Goal: Task Accomplishment & Management: Manage account settings

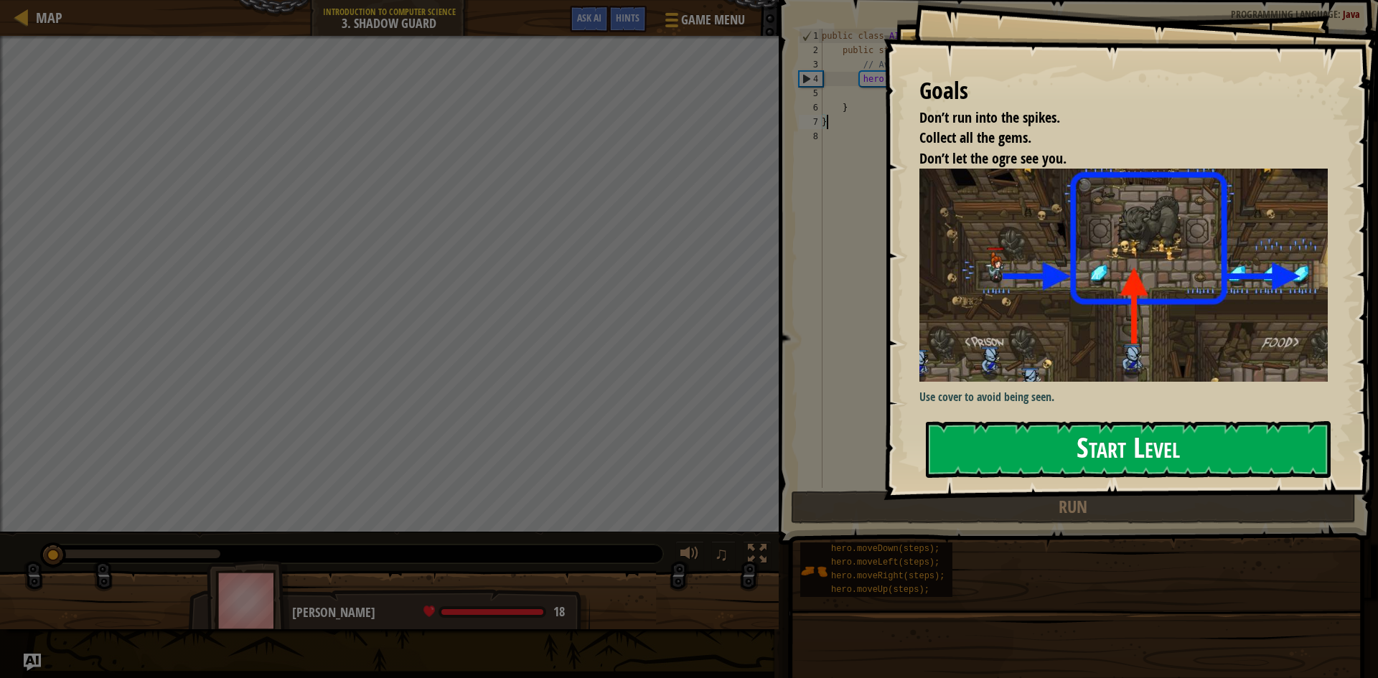
click at [1083, 421] on button "Start Level" at bounding box center [1128, 449] width 405 height 57
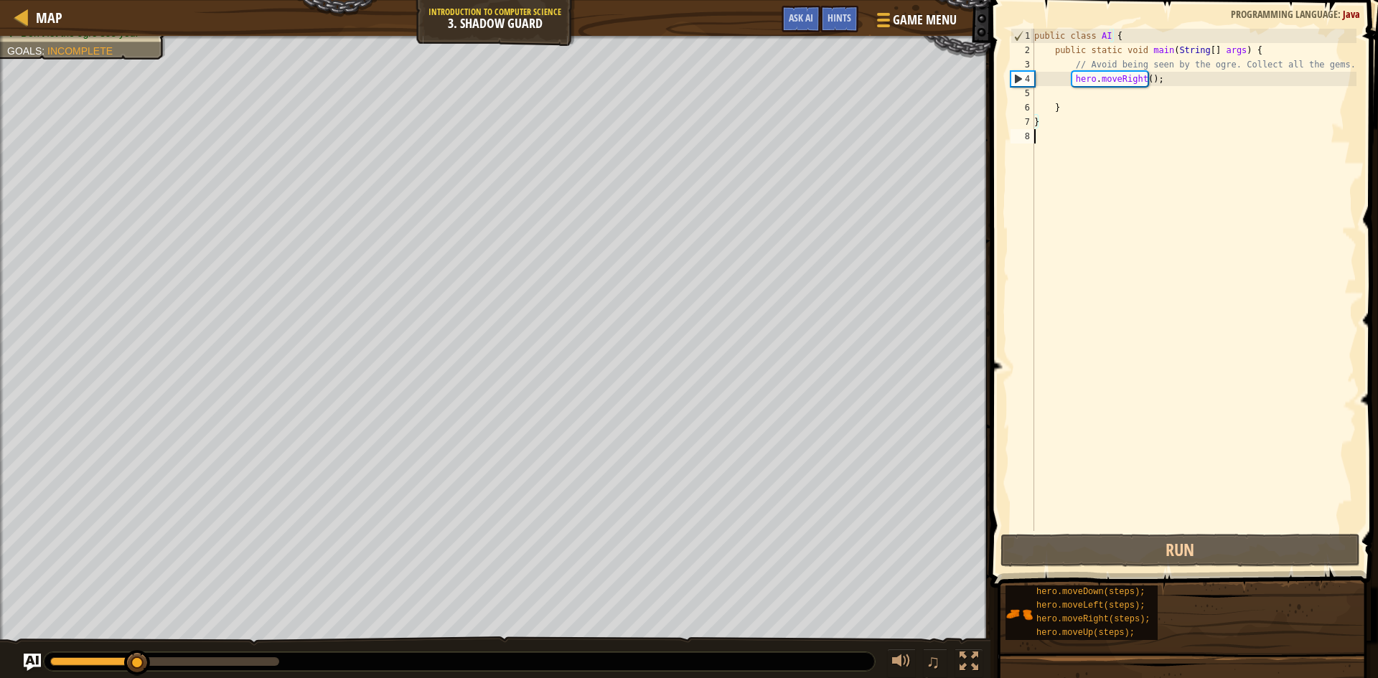
click at [1126, 174] on div "public class AI { public static void main ( String [ ] args ) { // Avoid being …" at bounding box center [1194, 294] width 325 height 531
click at [1119, 101] on div "public class AI { public static void main ( String [ ] args ) { // Avoid being …" at bounding box center [1194, 294] width 325 height 531
type textarea "}"
click at [1184, 93] on div "public class AI { public static void main ( String [ ] args ) { // Avoid being …" at bounding box center [1194, 294] width 325 height 531
type textarea "h"
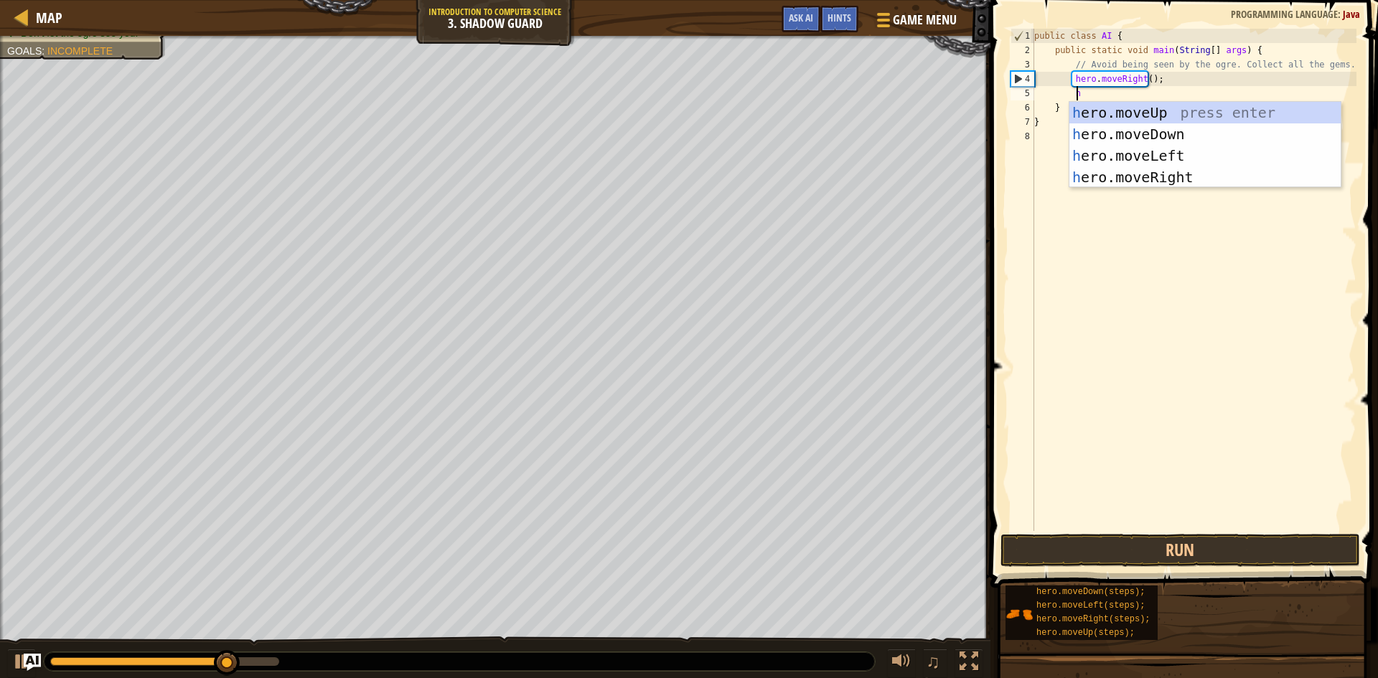
scroll to position [6, 2]
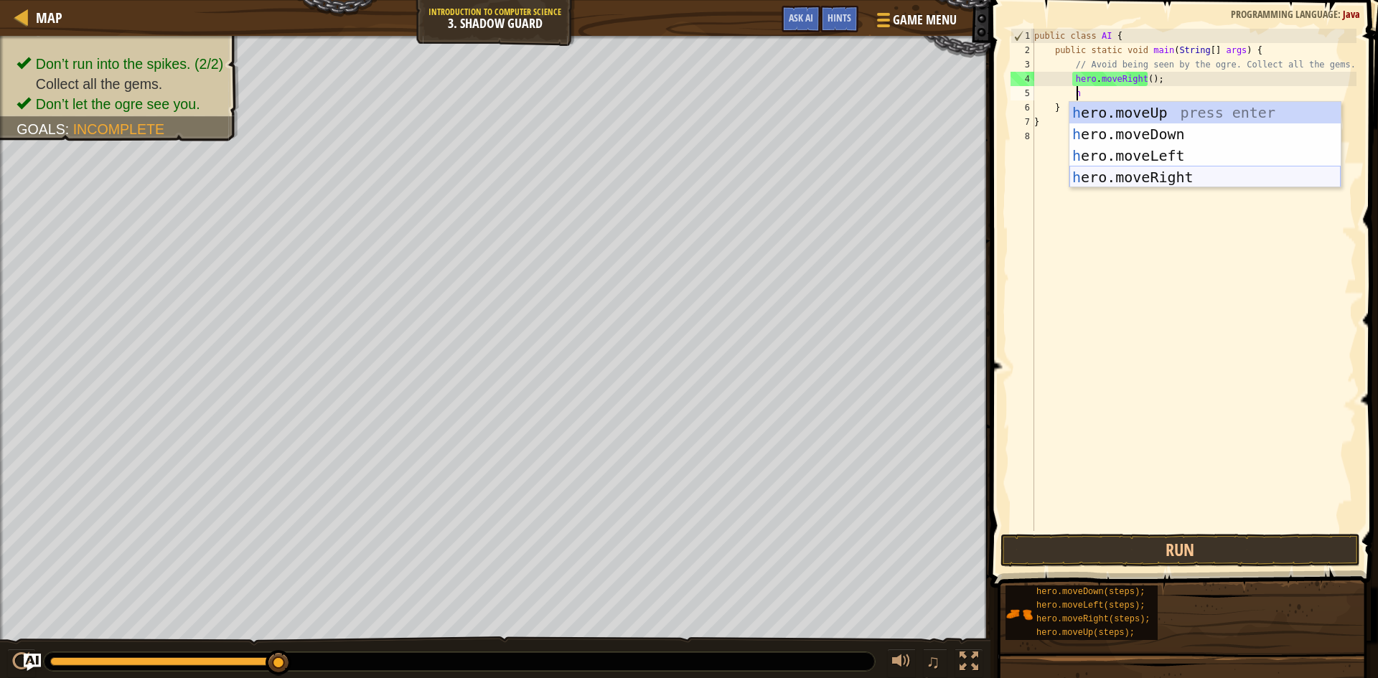
drag, startPoint x: 1187, startPoint y: 106, endPoint x: 1187, endPoint y: 181, distance: 74.7
click at [1189, 181] on div "h ero.moveUp press enter h ero.moveDown press enter h ero.moveLeft press enter …" at bounding box center [1205, 166] width 271 height 129
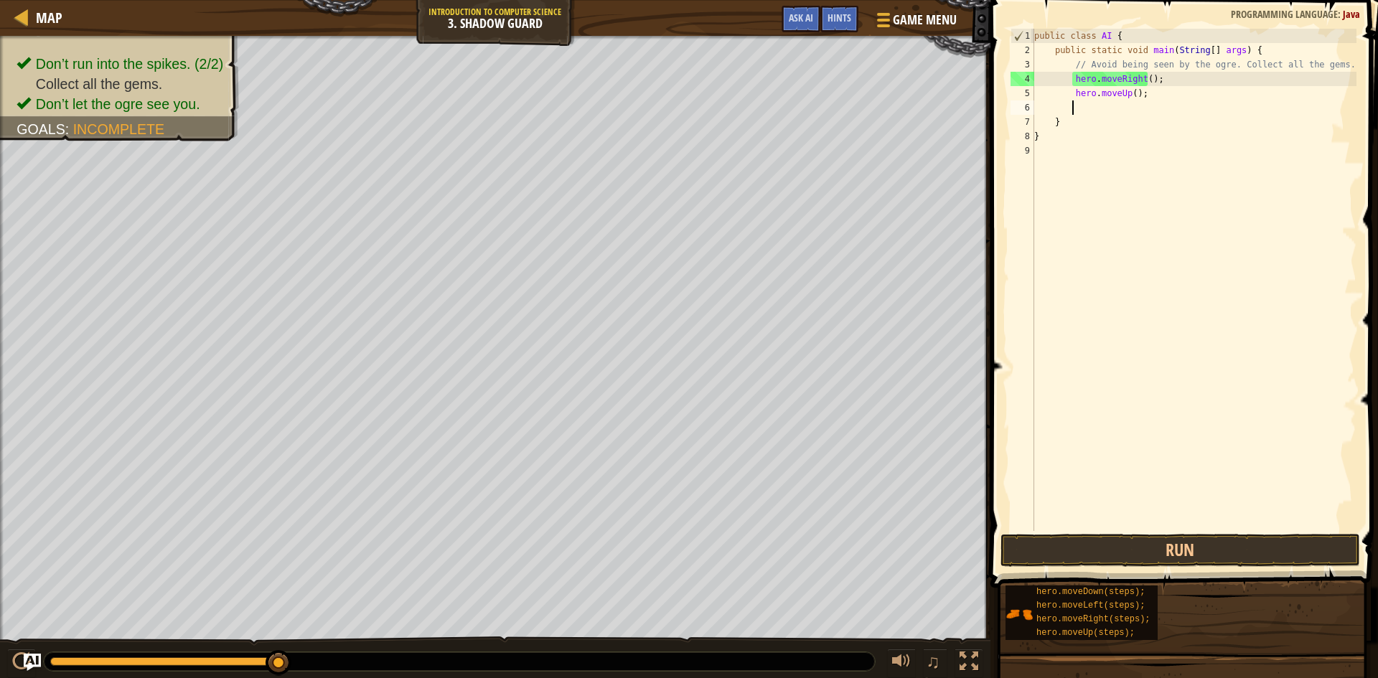
click at [1169, 103] on div "public class AI { public static void main ( String [ ] args ) { // Avoid being …" at bounding box center [1194, 294] width 325 height 531
click at [1164, 103] on div "public class AI { public static void main ( String [ ] args ) { // Avoid being …" at bounding box center [1194, 294] width 325 height 531
click at [1164, 86] on div "public class AI { public static void main ( String [ ] args ) { // Avoid being …" at bounding box center [1194, 294] width 325 height 531
type textarea "h"
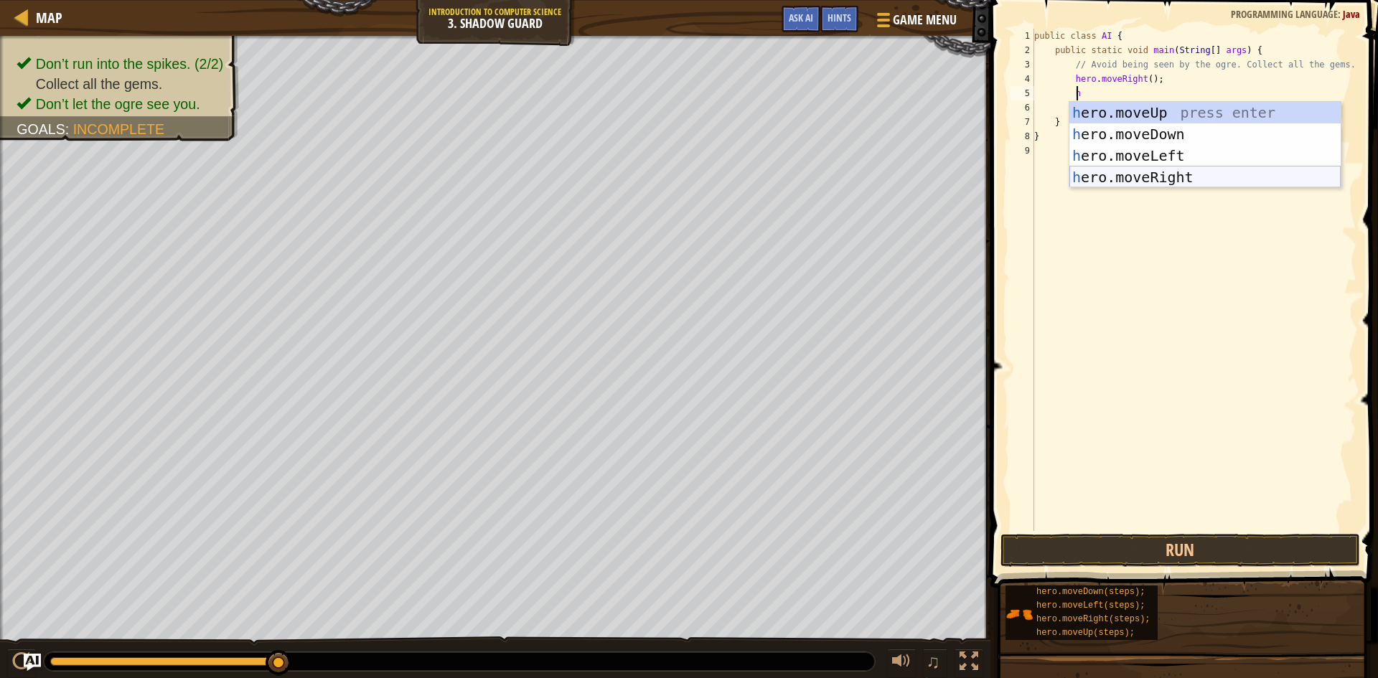
click at [1166, 181] on div "h ero.moveUp press enter h ero.moveDown press enter h ero.moveLeft press enter …" at bounding box center [1205, 166] width 271 height 129
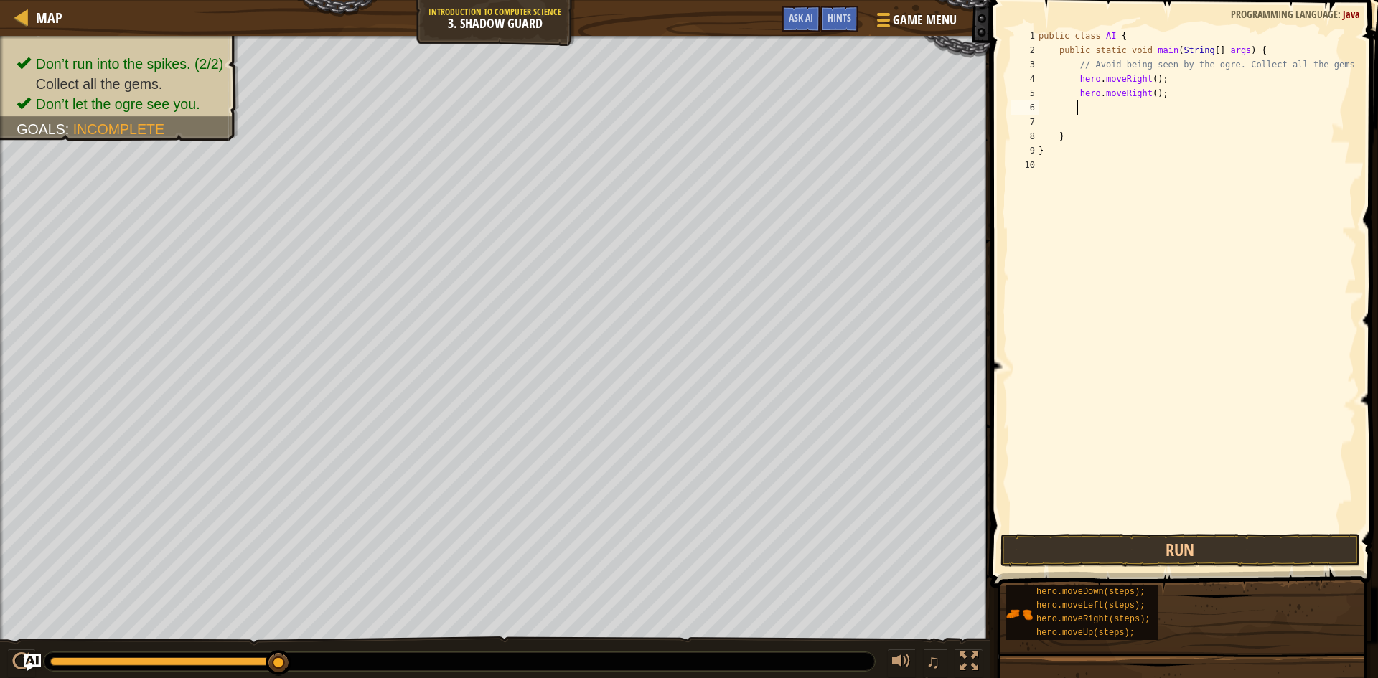
type textarea "h"
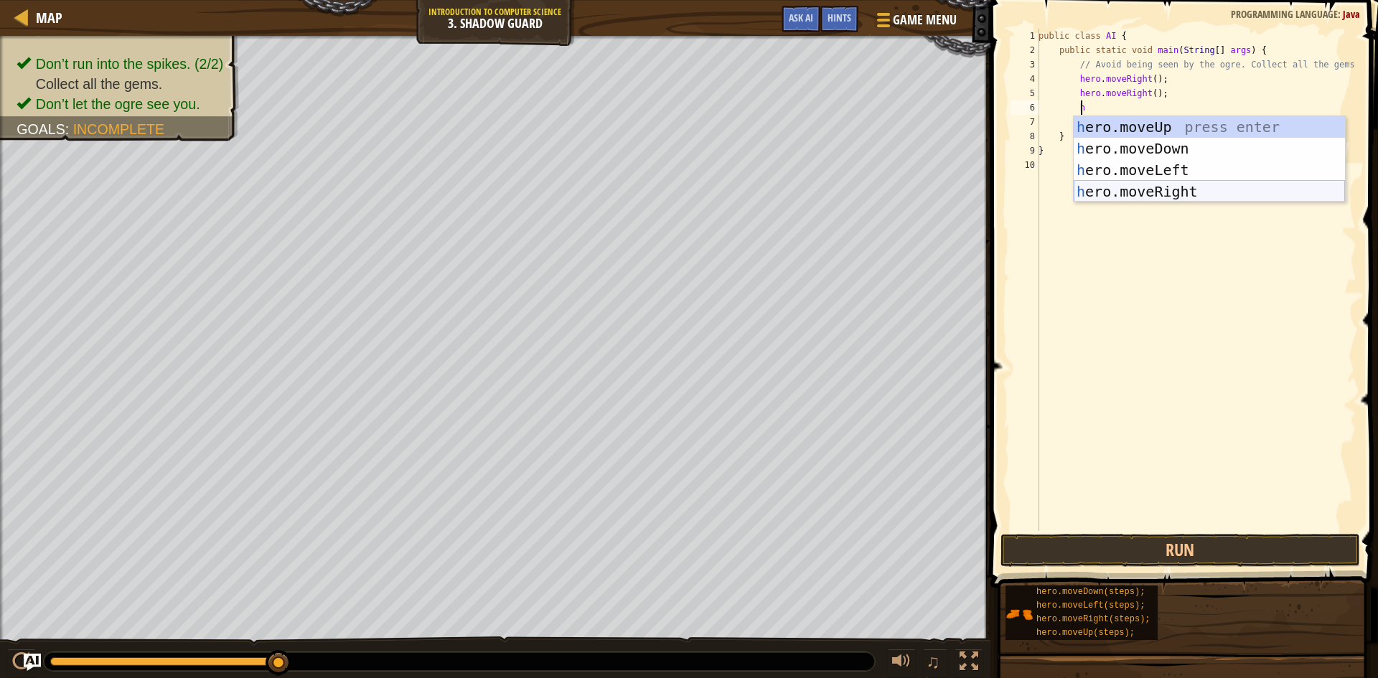
click at [1172, 181] on div "h ero.moveUp press enter h ero.moveDown press enter h ero.moveLeft press enter …" at bounding box center [1209, 180] width 271 height 129
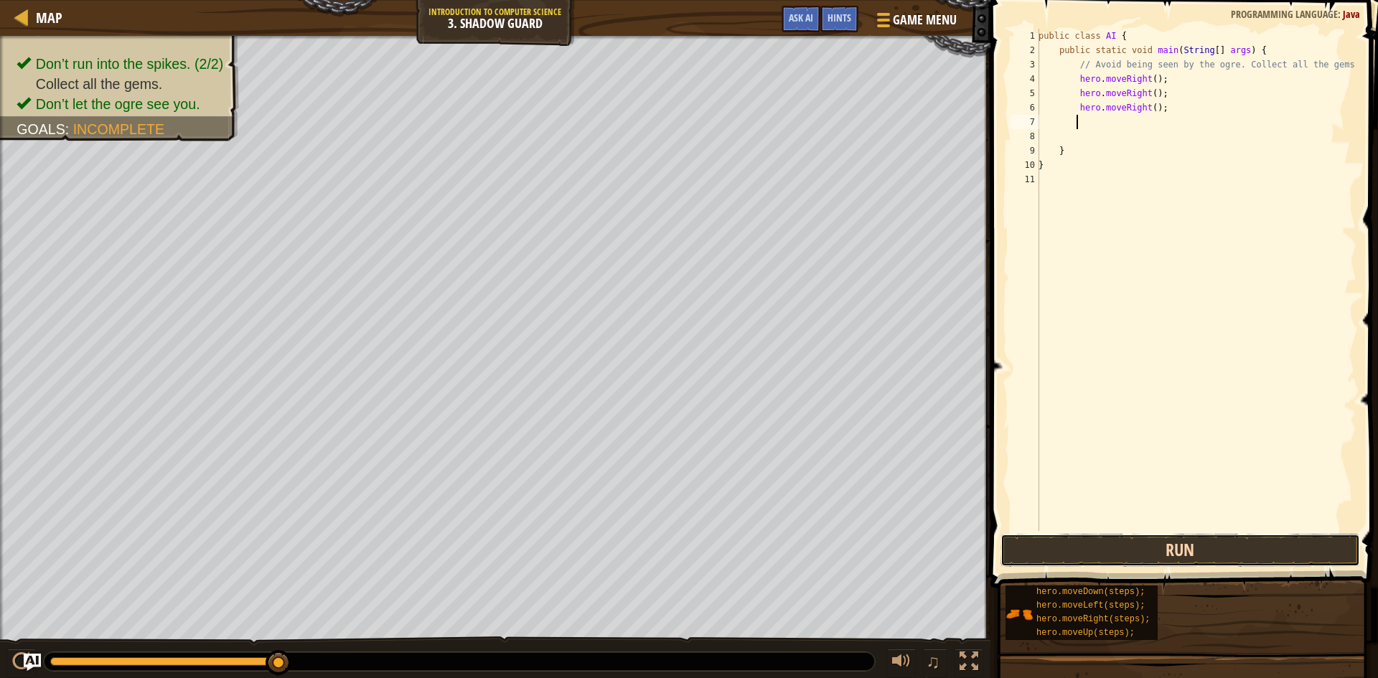
click at [1169, 551] on button "Run" at bounding box center [1181, 550] width 360 height 33
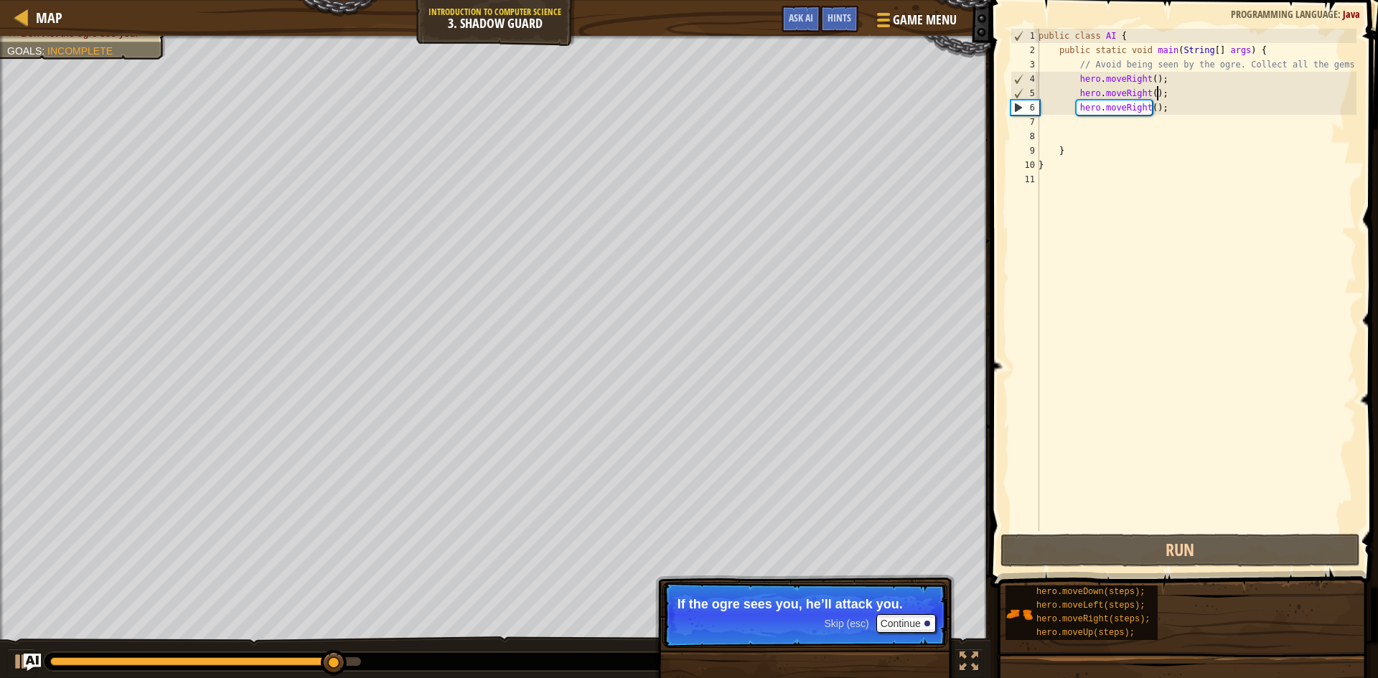
click at [1172, 96] on div "public class AI { public static void main ( String [ ] args ) { // Avoid being …" at bounding box center [1196, 294] width 321 height 531
type textarea "hero.moveRight();"
click at [1166, 81] on div "public class AI { public static void main ( String [ ] args ) { // Avoid being …" at bounding box center [1196, 294] width 321 height 531
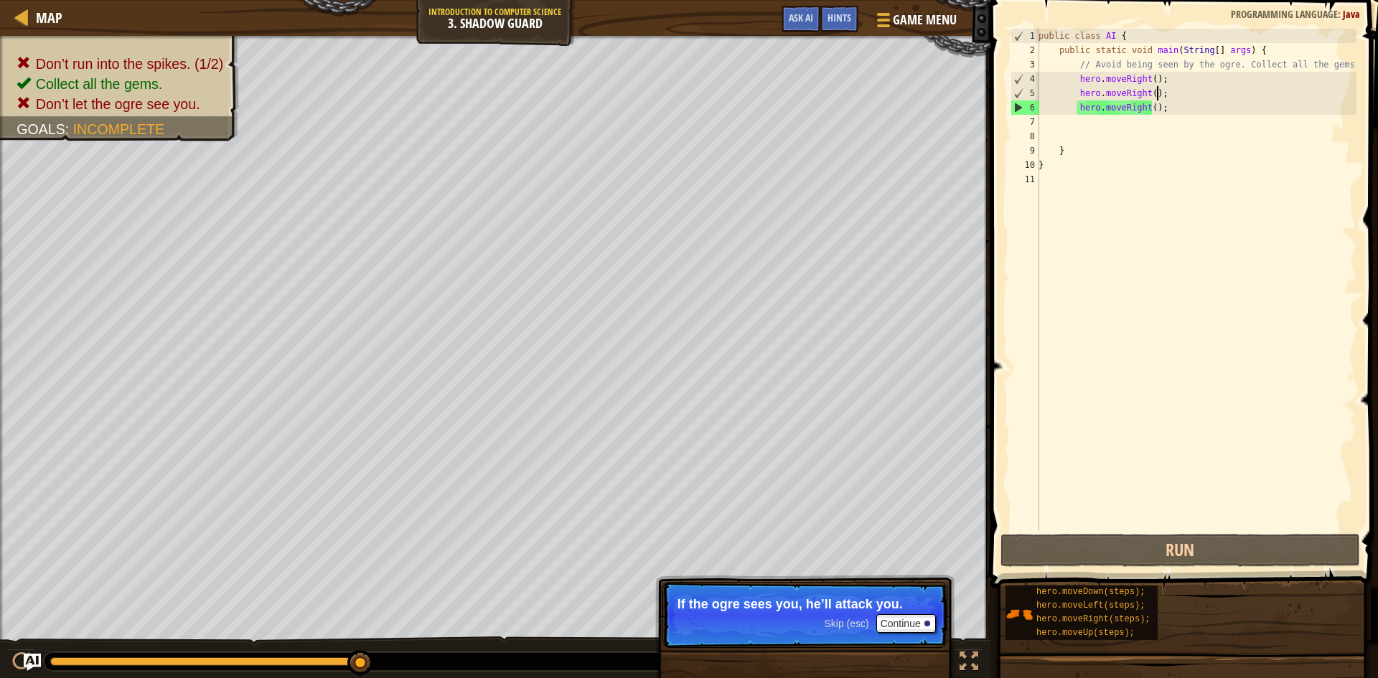
click at [1172, 90] on div "public class AI { public static void main ( String [ ] args ) { // Avoid being …" at bounding box center [1196, 294] width 321 height 531
click at [1169, 73] on div "public class AI { public static void main ( String [ ] args ) { // Avoid being …" at bounding box center [1196, 294] width 321 height 531
click at [1174, 88] on div "public class AI { public static void main ( String [ ] args ) { // Avoid being …" at bounding box center [1196, 294] width 321 height 531
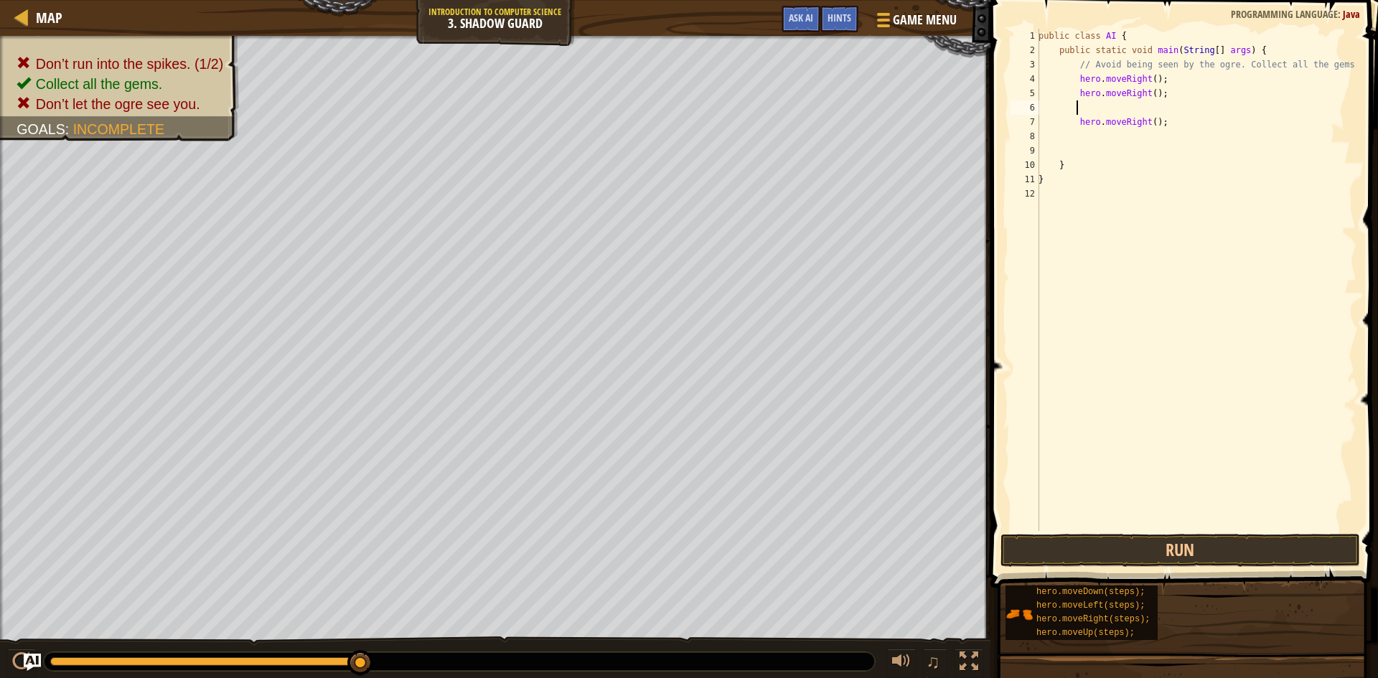
type textarea "h"
click at [1169, 86] on div "public class AI { public static void main ( String [ ] args ) { // Avoid being …" at bounding box center [1196, 294] width 321 height 531
click at [1169, 121] on div "public class AI { public static void main ( String [ ] args ) { // Avoid being …" at bounding box center [1196, 294] width 321 height 531
click at [1166, 116] on div "public class AI { public static void main ( String [ ] args ) { // Avoid being …" at bounding box center [1196, 294] width 321 height 531
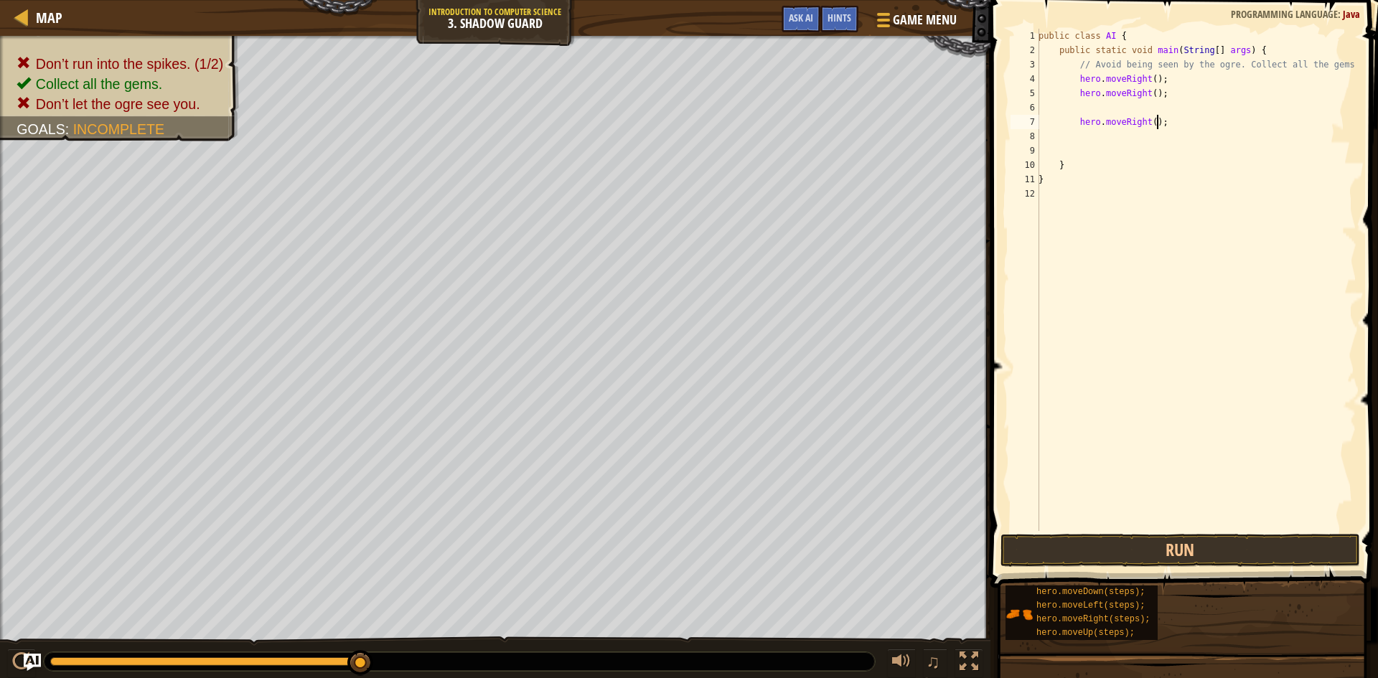
type textarea "hero.moveRight()"
click at [1166, 111] on div "public class AI { public static void main ( String [ ] args ) { // Avoid being …" at bounding box center [1196, 294] width 321 height 531
type textarea "hero.moveRight();"
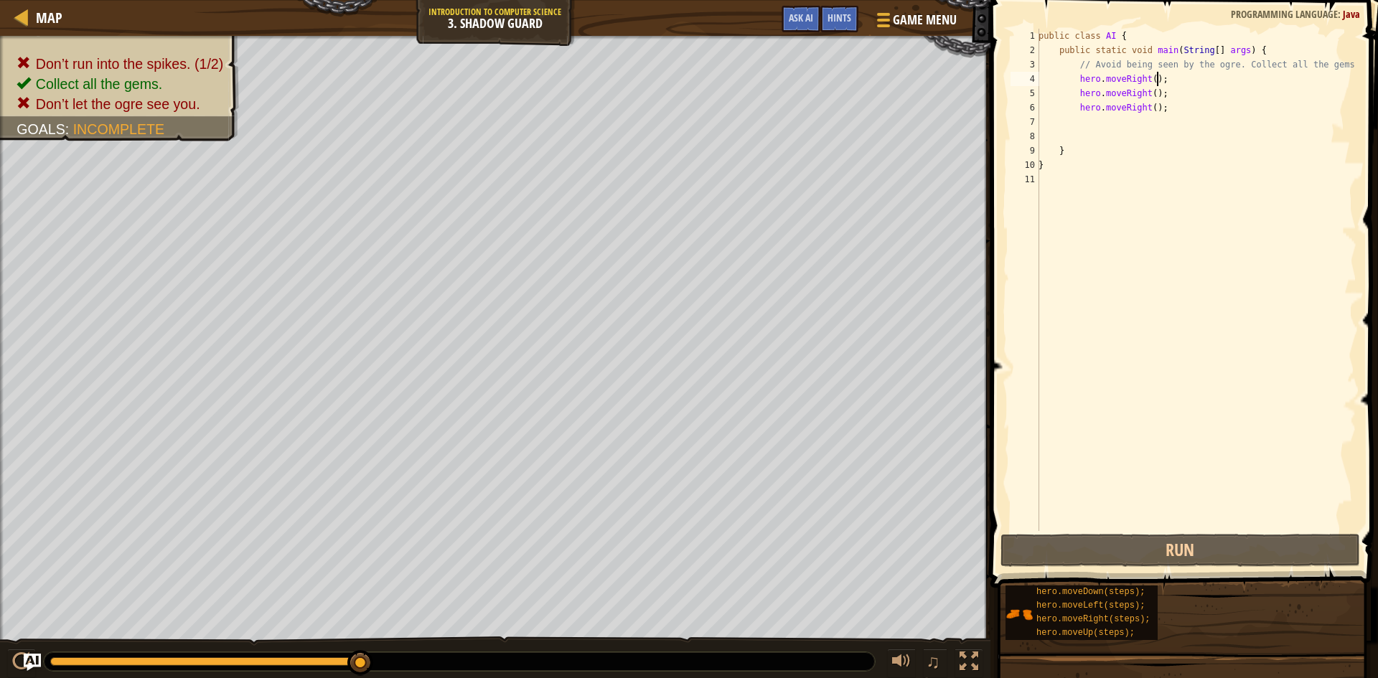
click at [1166, 83] on div "public class AI { public static void main ( String [ ] args ) { // Avoid being …" at bounding box center [1196, 294] width 321 height 531
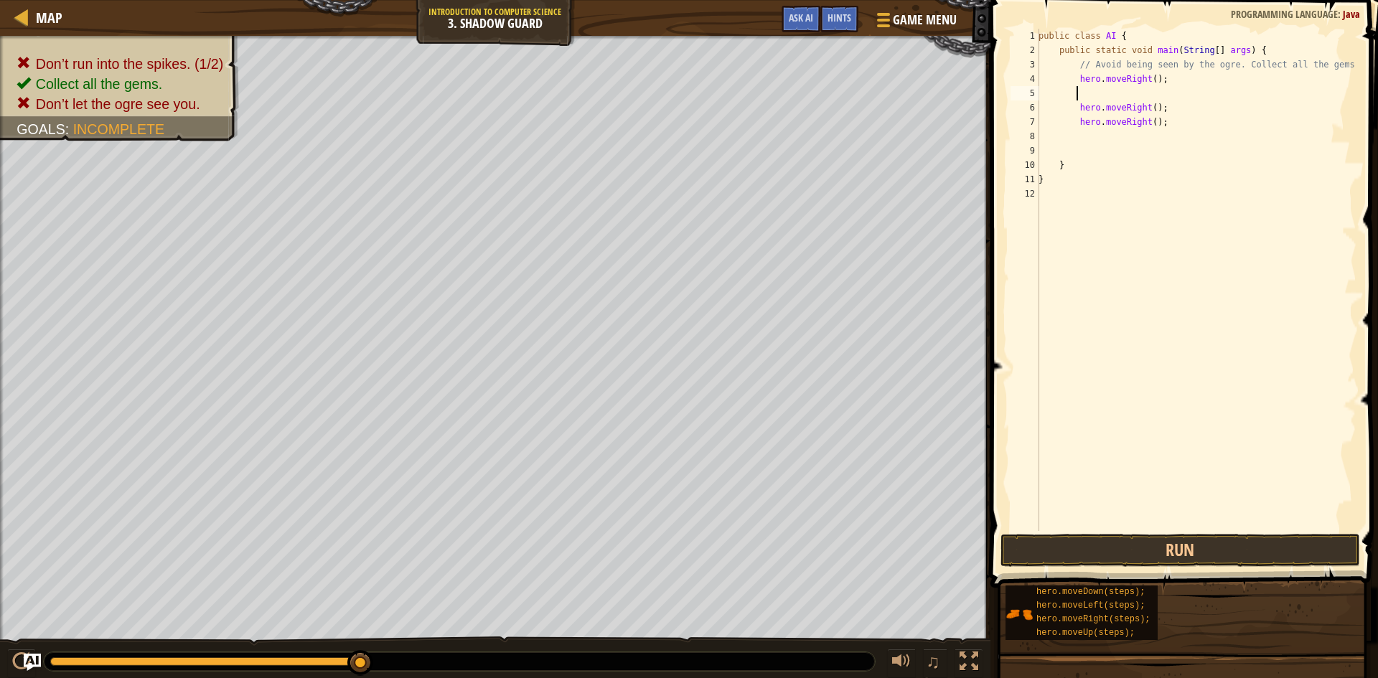
type textarea "h"
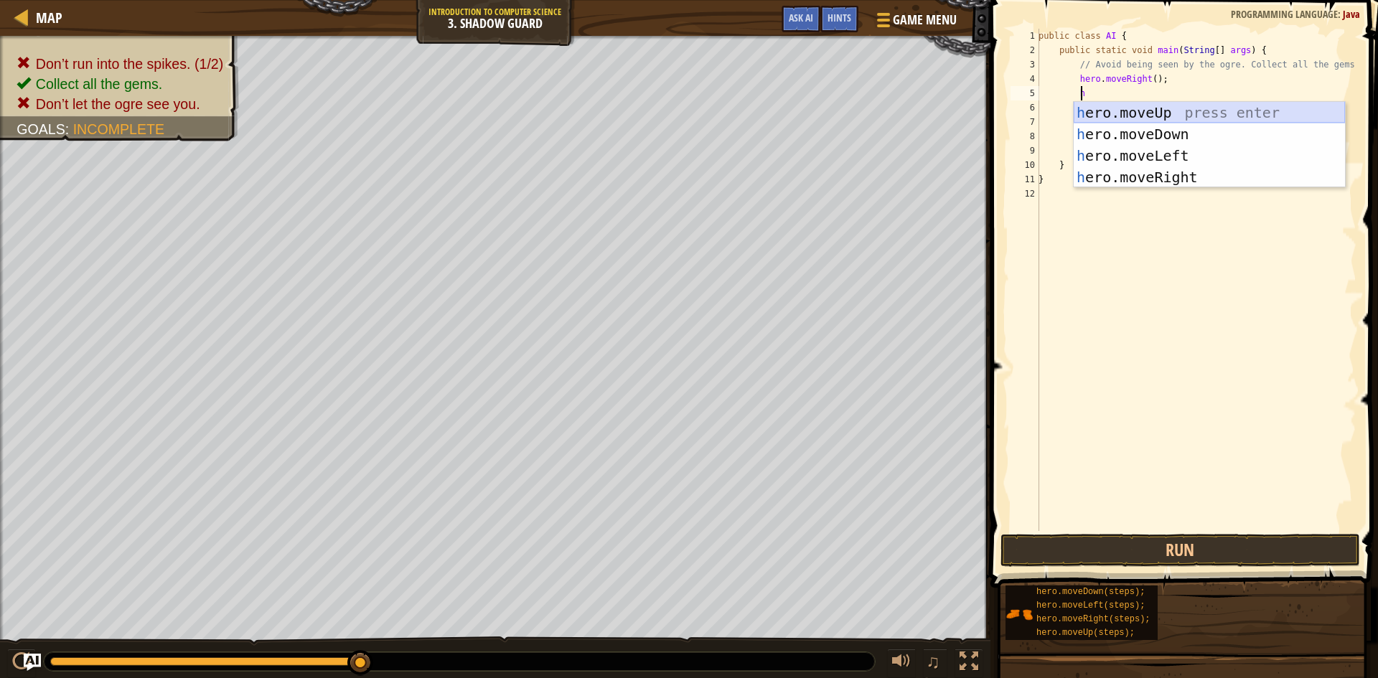
click at [1166, 113] on div "h ero.moveUp press enter h ero.moveDown press enter h ero.moveLeft press enter …" at bounding box center [1209, 166] width 271 height 129
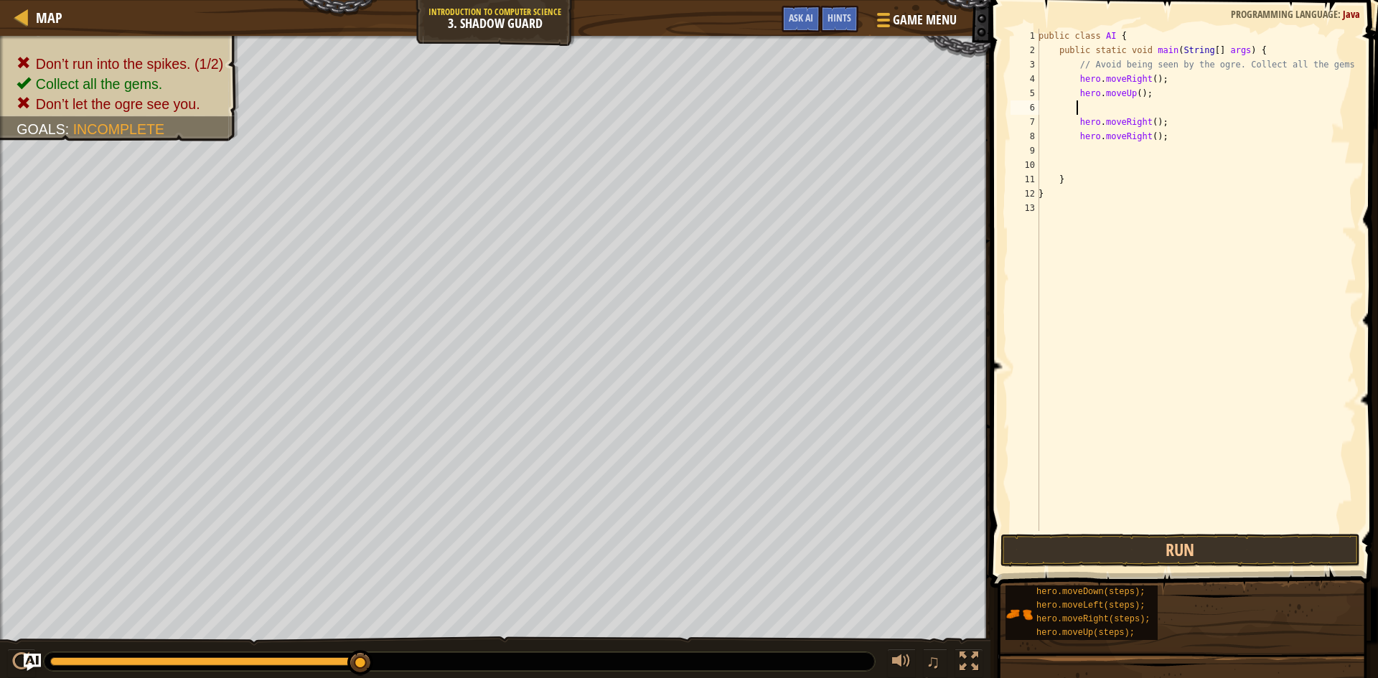
click at [1177, 113] on div "public class AI { public static void main ( String [ ] args ) { // Avoid being …" at bounding box center [1196, 294] width 321 height 531
click at [1174, 113] on div "public class AI { public static void main ( String [ ] args ) { // Avoid being …" at bounding box center [1196, 294] width 321 height 531
type textarea "hero.moveRight();"
type textarea "h"
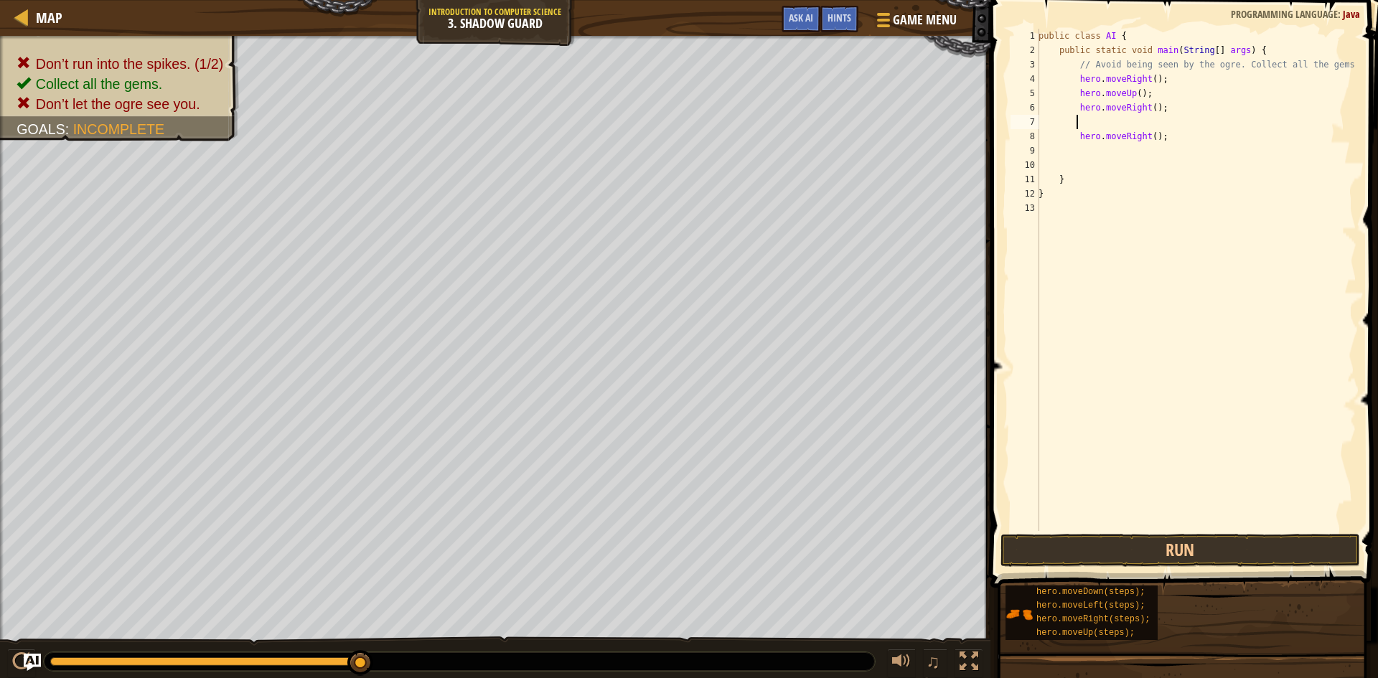
scroll to position [6, 2]
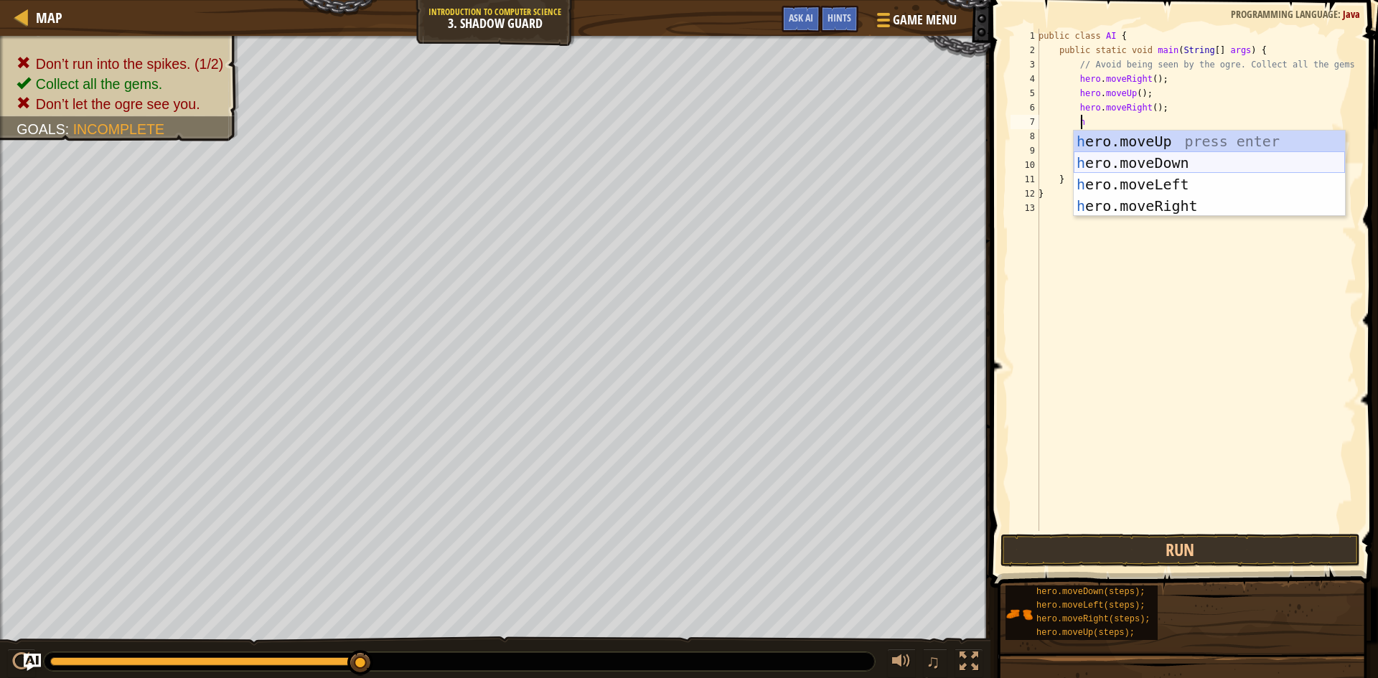
click at [1177, 166] on div "h ero.moveUp press enter h ero.moveDown press enter h ero.moveLeft press enter …" at bounding box center [1209, 195] width 271 height 129
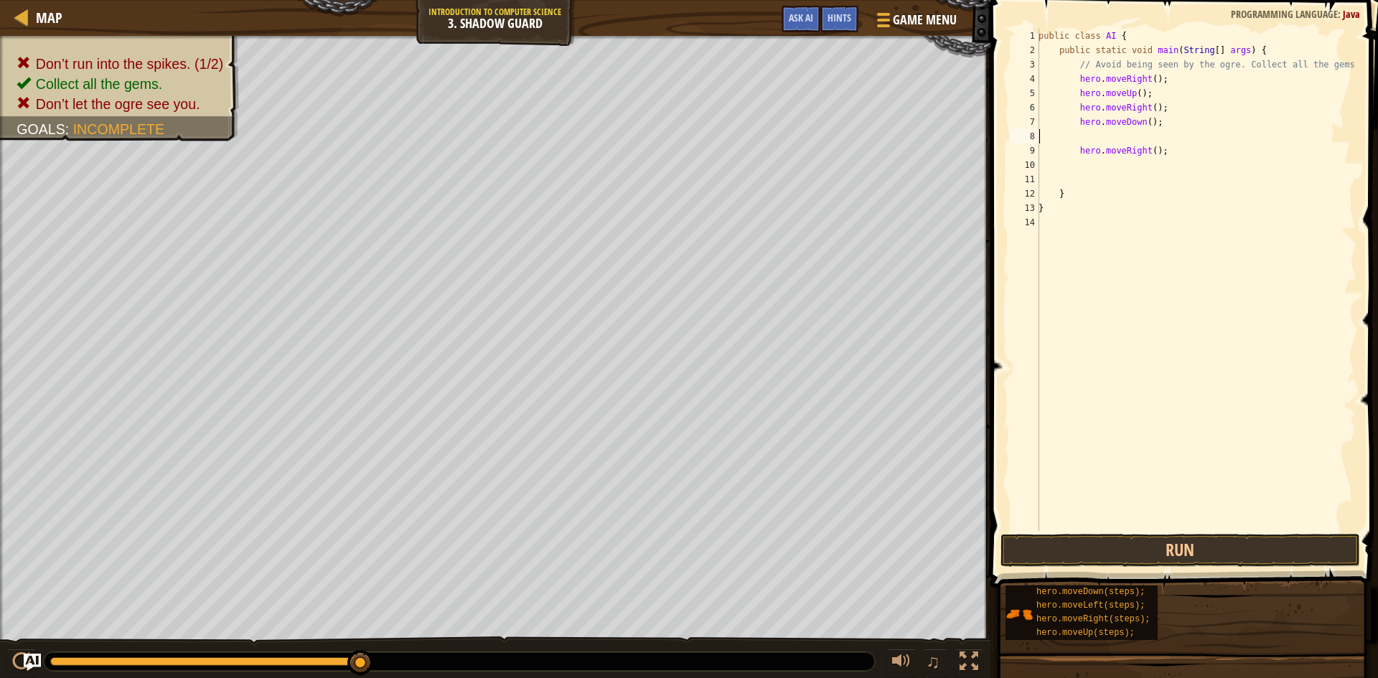
scroll to position [6, 0]
type textarea "hero.moveDown();"
click at [1169, 144] on div "public class AI { public static void main ( String [ ] args ) { // Avoid being …" at bounding box center [1196, 294] width 321 height 531
type textarea "hero.moveRight();"
click at [1177, 151] on div "public class AI { public static void main ( String [ ] args ) { // Avoid being …" at bounding box center [1196, 294] width 321 height 531
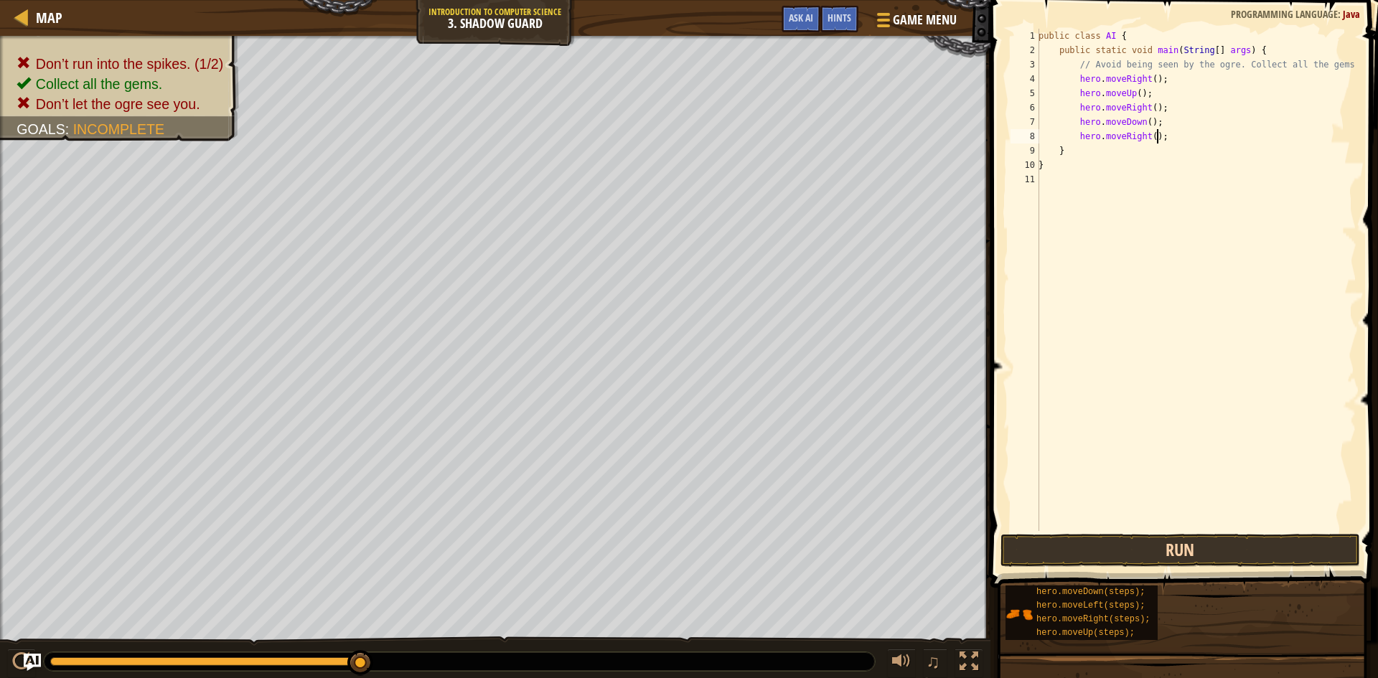
type textarea "hero.moveRight();"
click at [1154, 541] on button "Run" at bounding box center [1181, 550] width 360 height 33
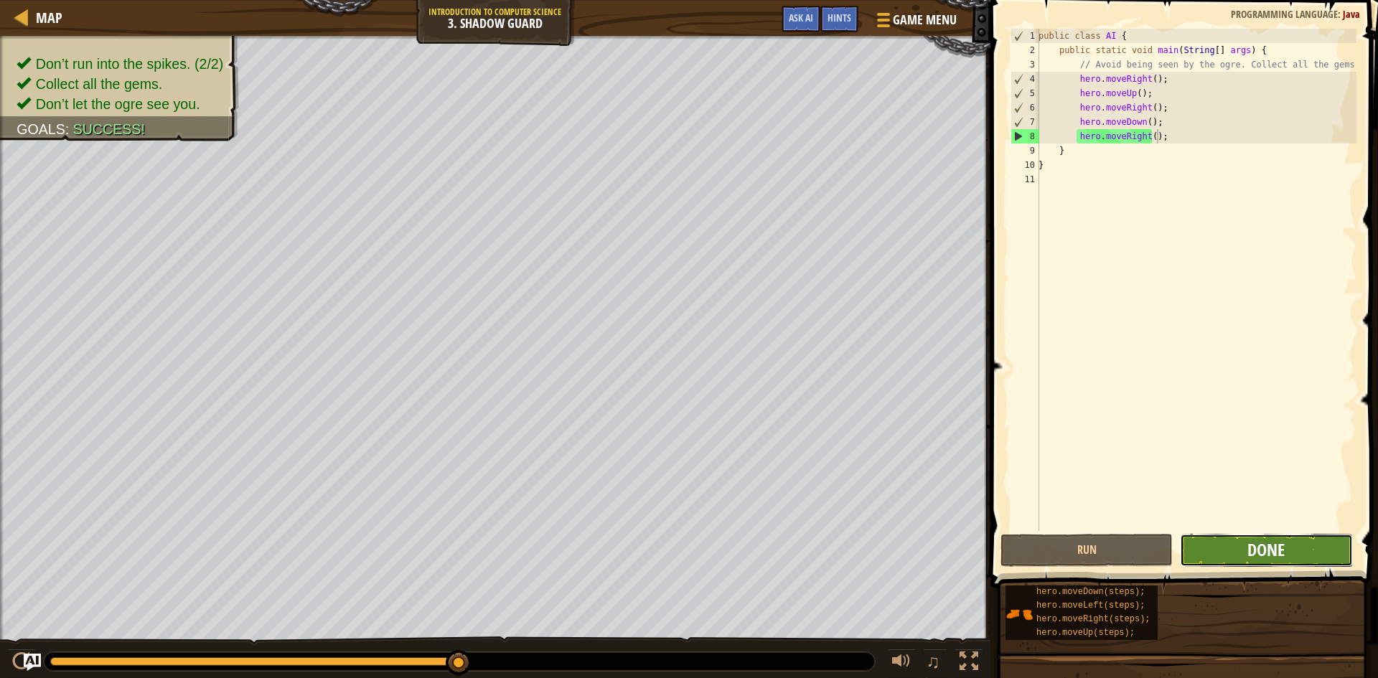
click at [1257, 546] on span "Done" at bounding box center [1266, 549] width 37 height 23
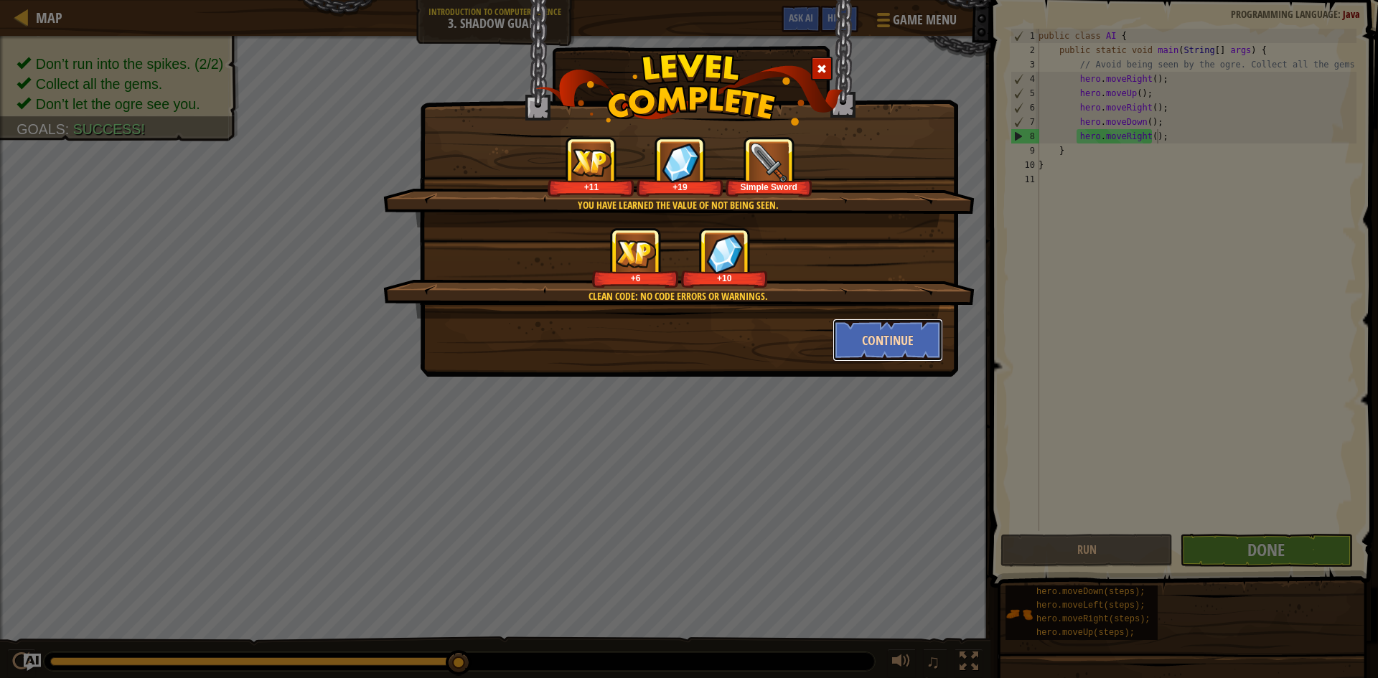
click at [873, 322] on button "Continue" at bounding box center [888, 340] width 111 height 43
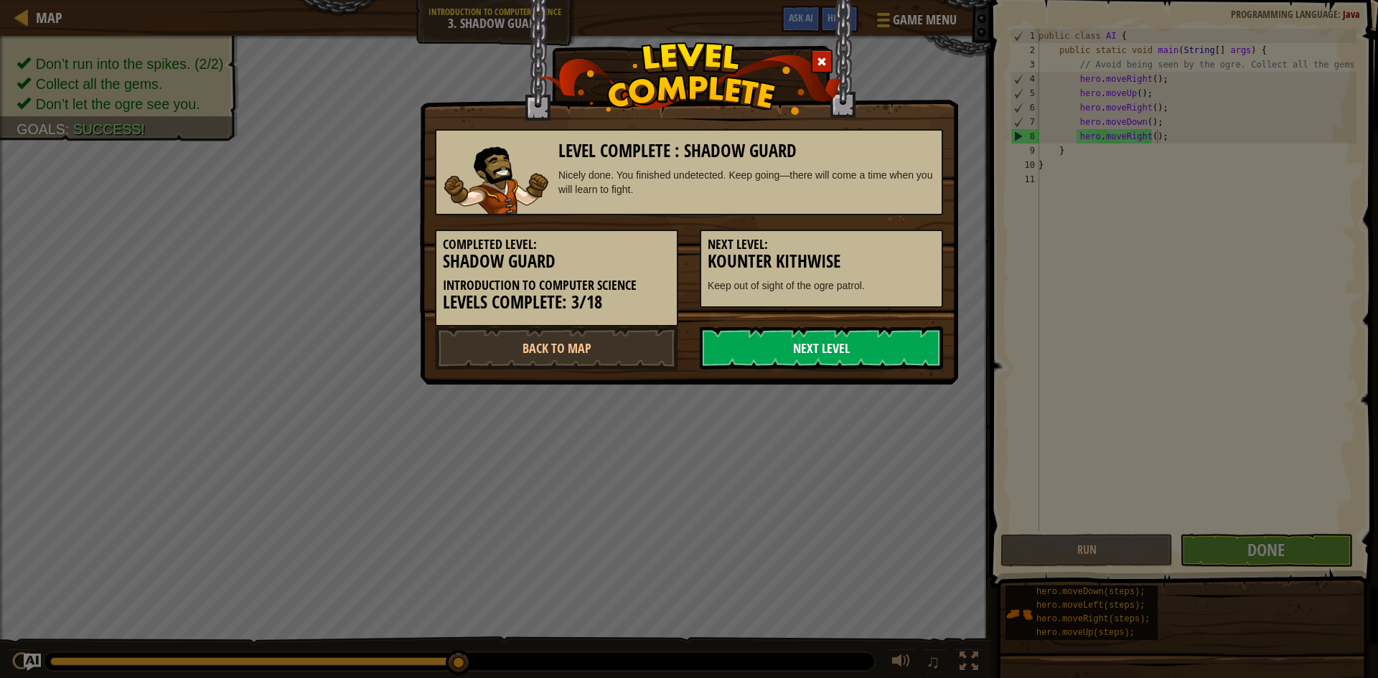
click at [873, 335] on link "Next Level" at bounding box center [821, 348] width 243 height 43
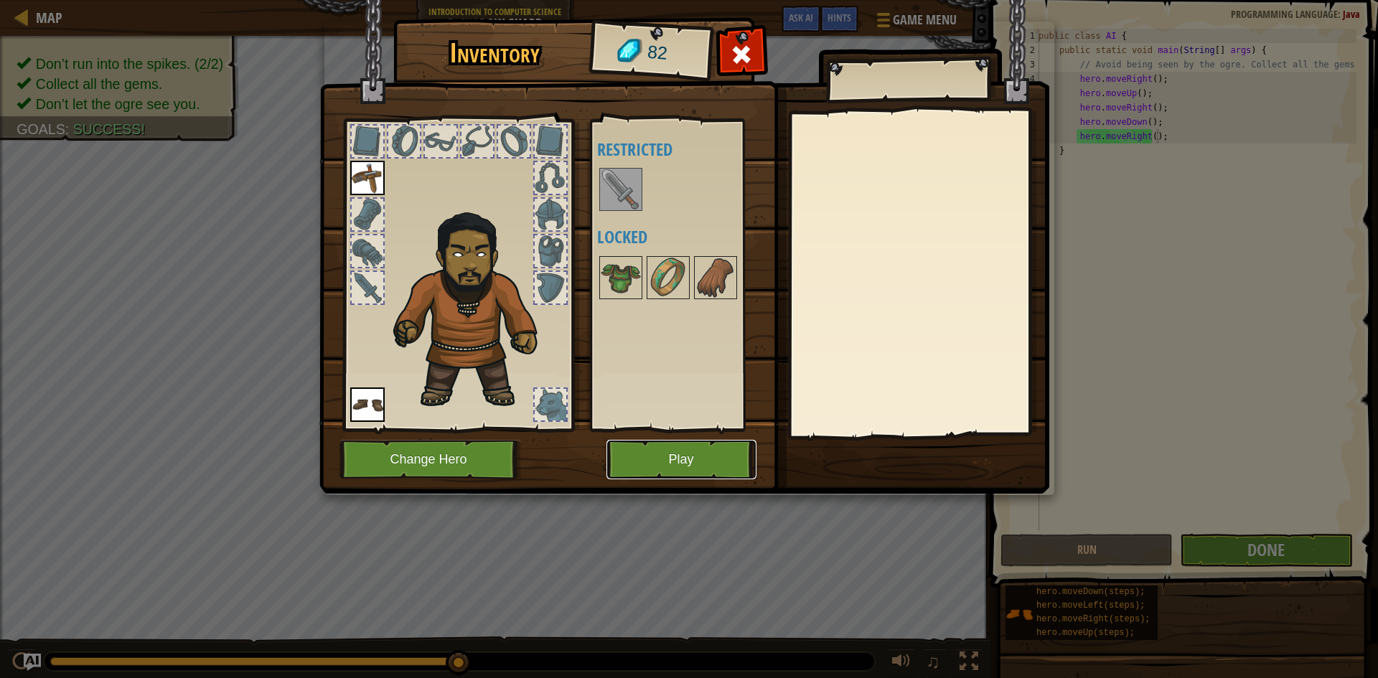
click at [684, 470] on button "Play" at bounding box center [682, 459] width 150 height 39
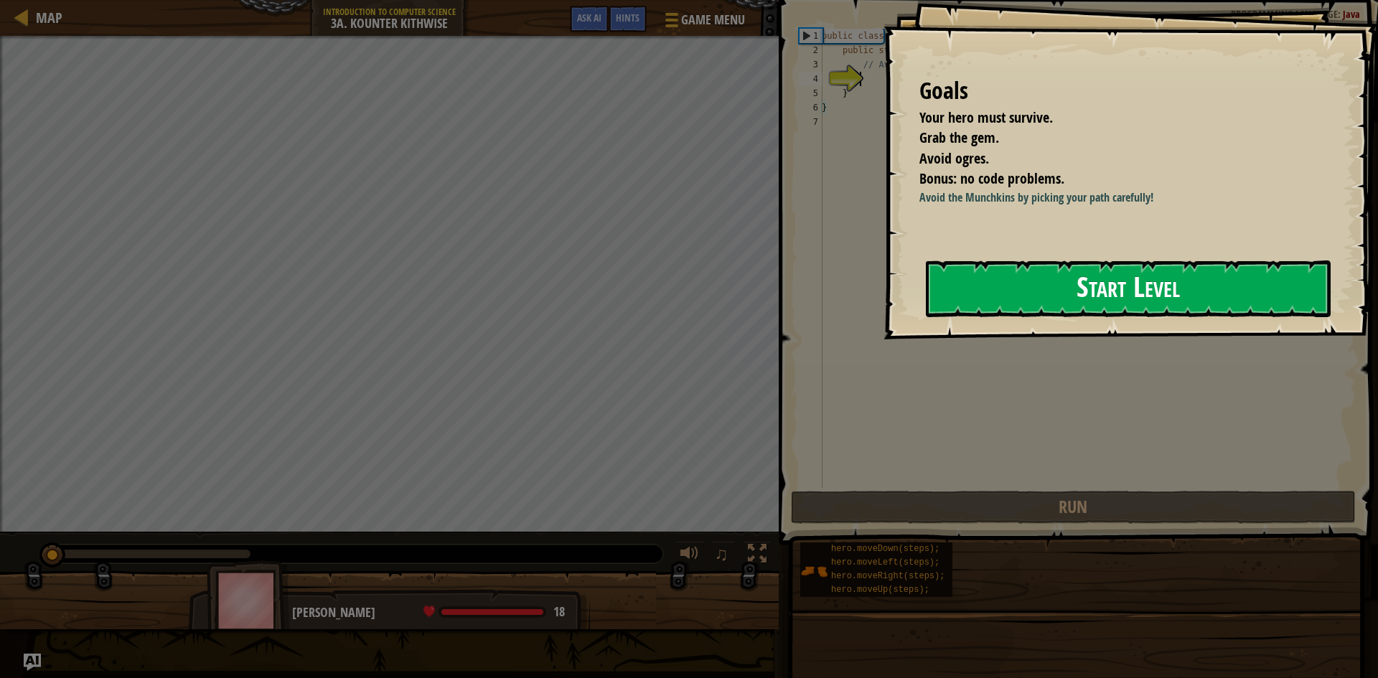
click at [1099, 314] on button "Start Level" at bounding box center [1128, 289] width 405 height 57
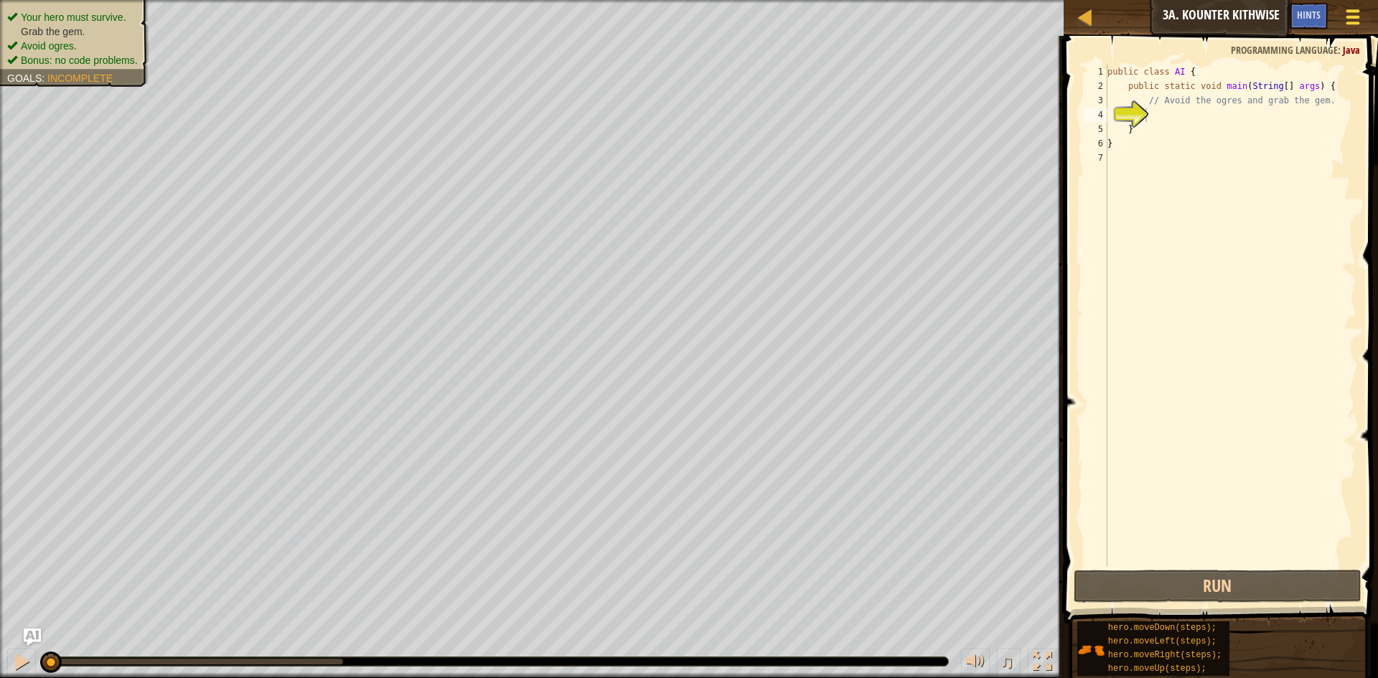
click at [1348, 6] on button "Game Menu" at bounding box center [1353, 19] width 38 height 35
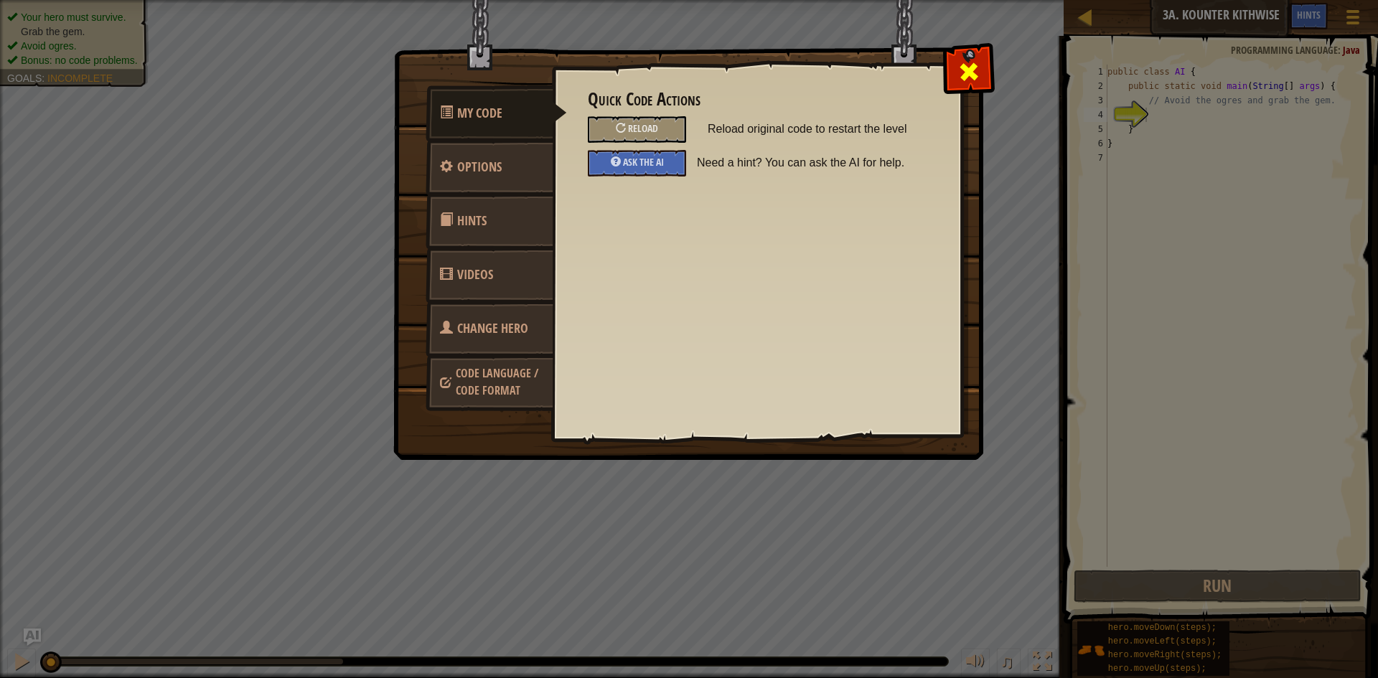
click at [963, 73] on span at bounding box center [969, 71] width 23 height 23
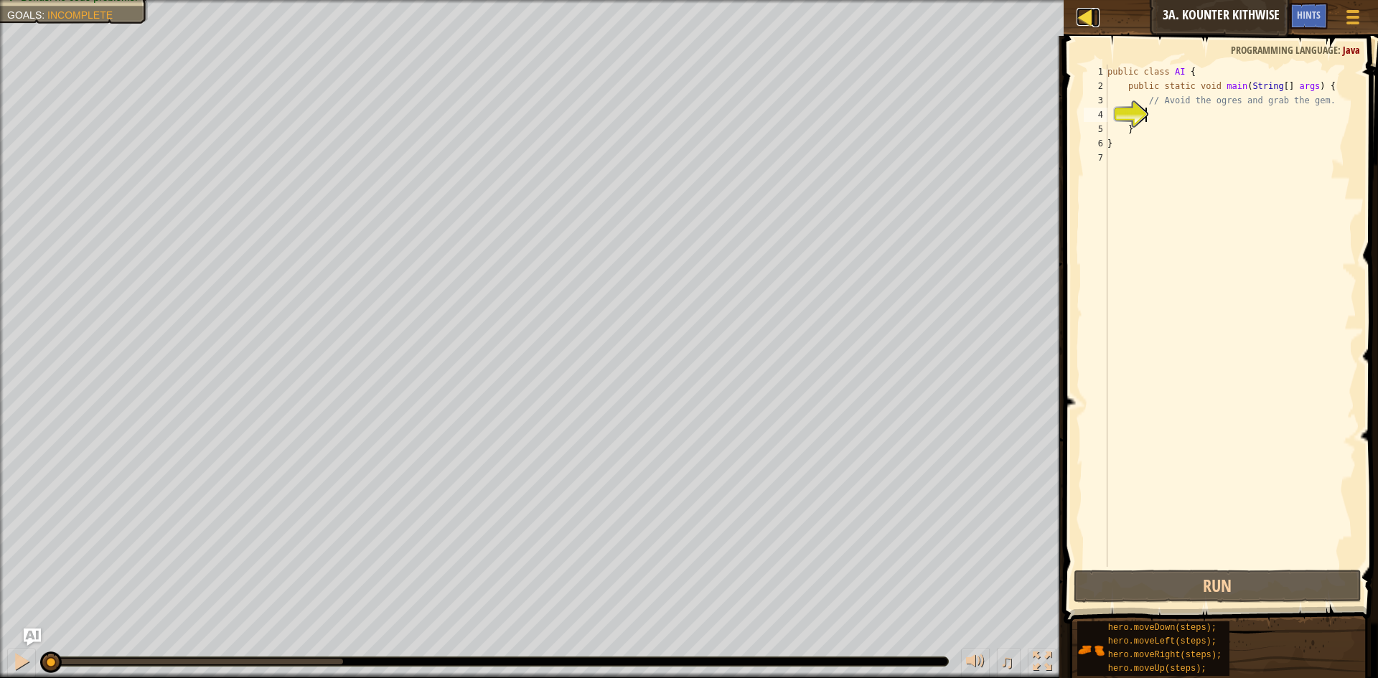
click at [1084, 23] on div at bounding box center [1086, 17] width 18 height 18
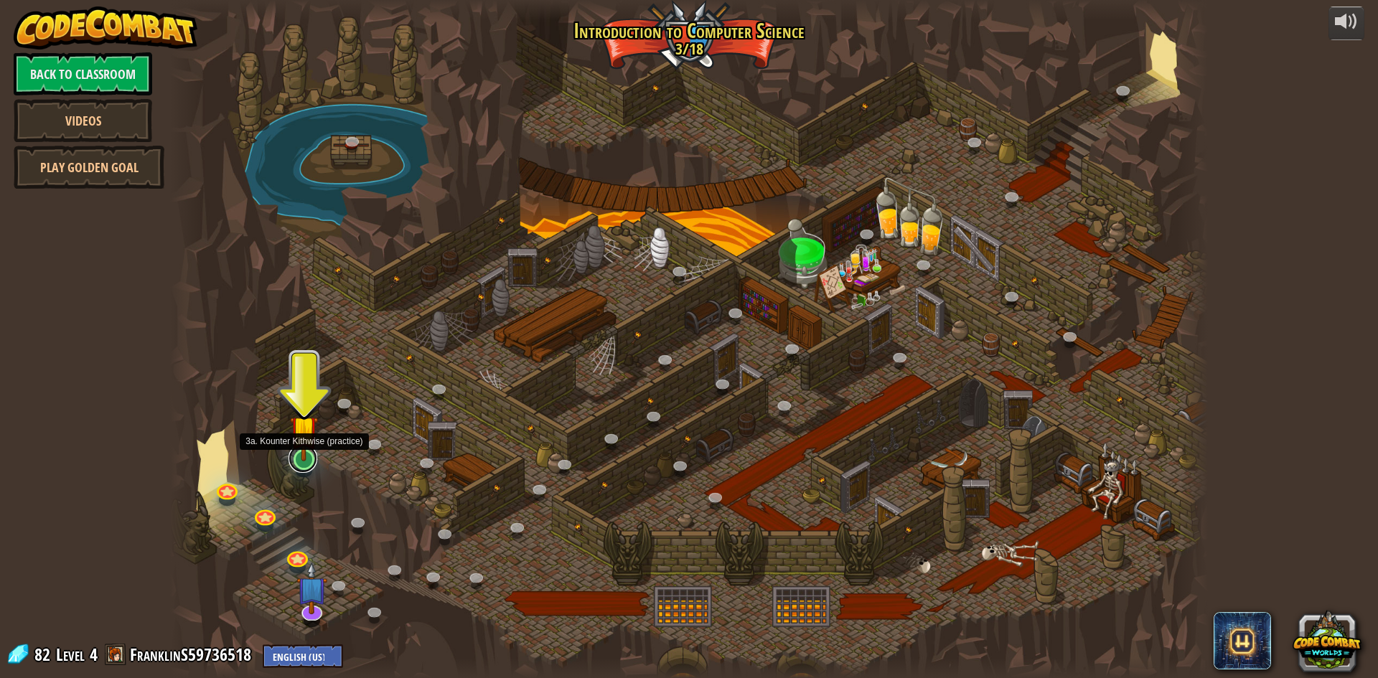
click at [295, 467] on link at bounding box center [303, 458] width 29 height 29
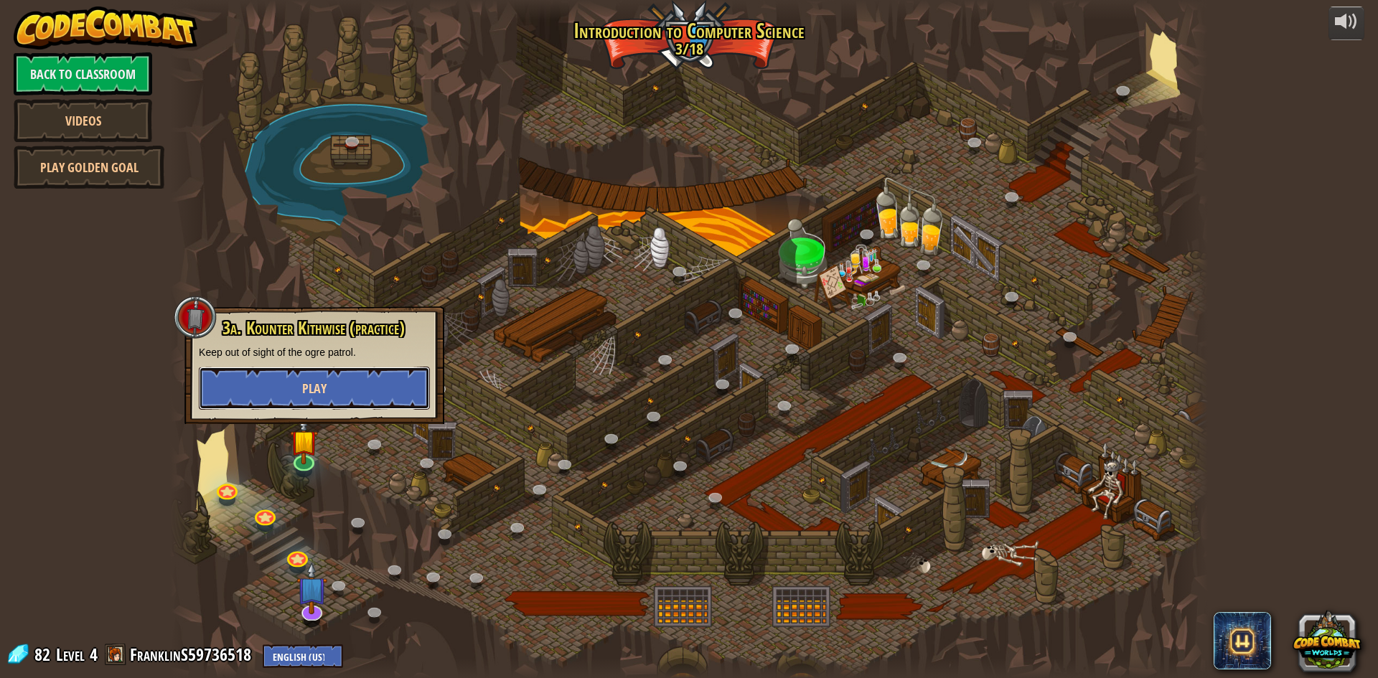
click at [312, 385] on span "Play" at bounding box center [314, 389] width 24 height 18
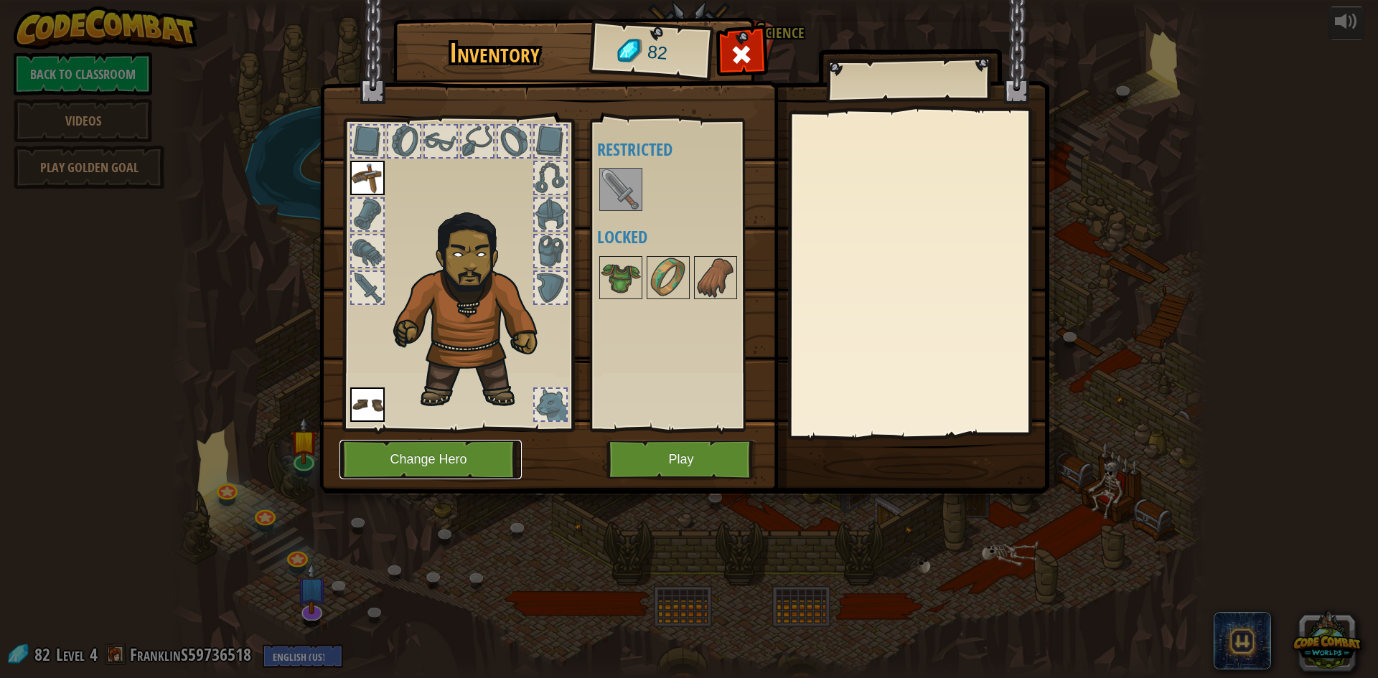
click at [373, 467] on button "Change Hero" at bounding box center [431, 459] width 182 height 39
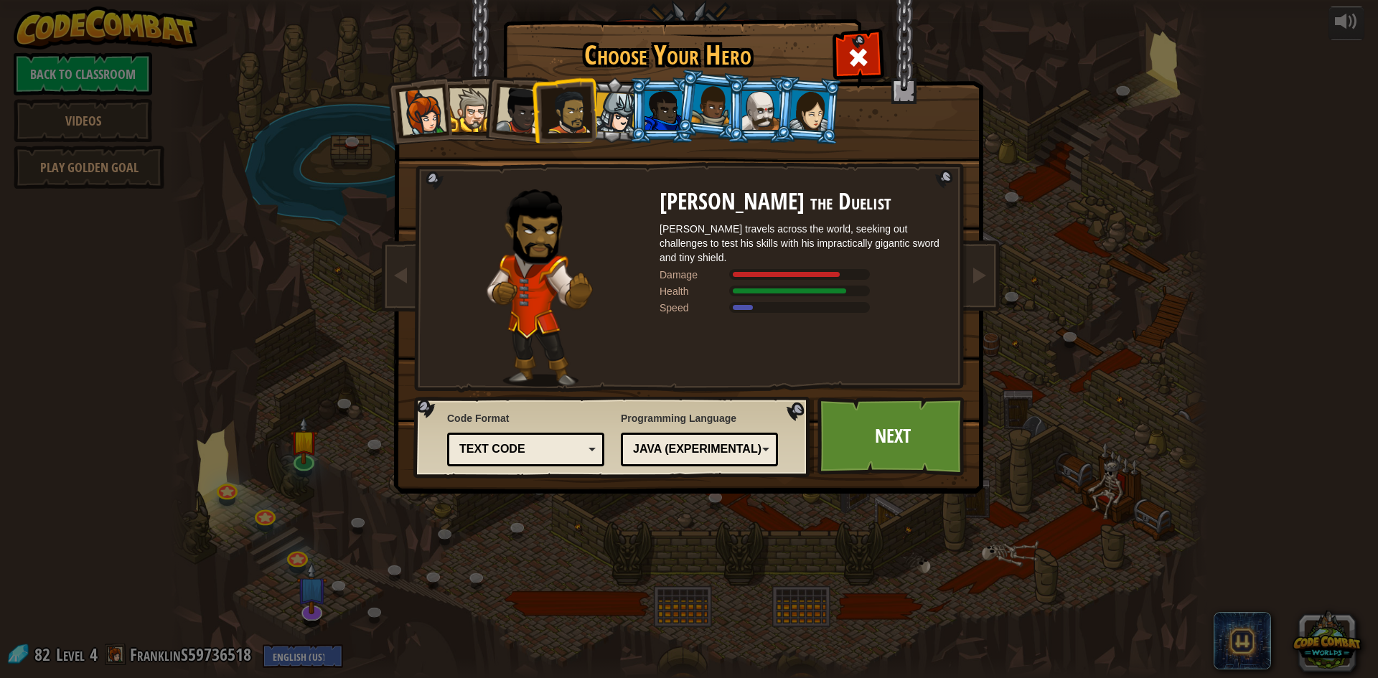
click at [627, 121] on div at bounding box center [615, 113] width 41 height 41
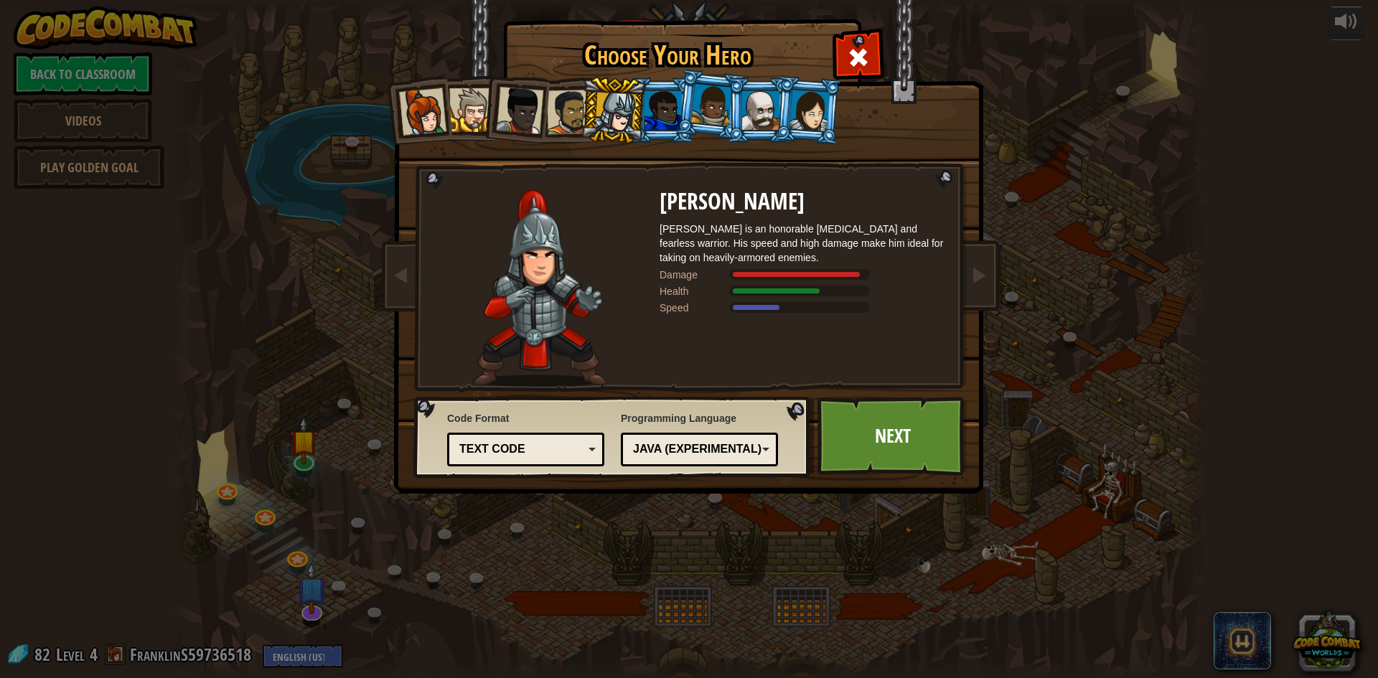
click at [647, 116] on div at bounding box center [663, 110] width 37 height 39
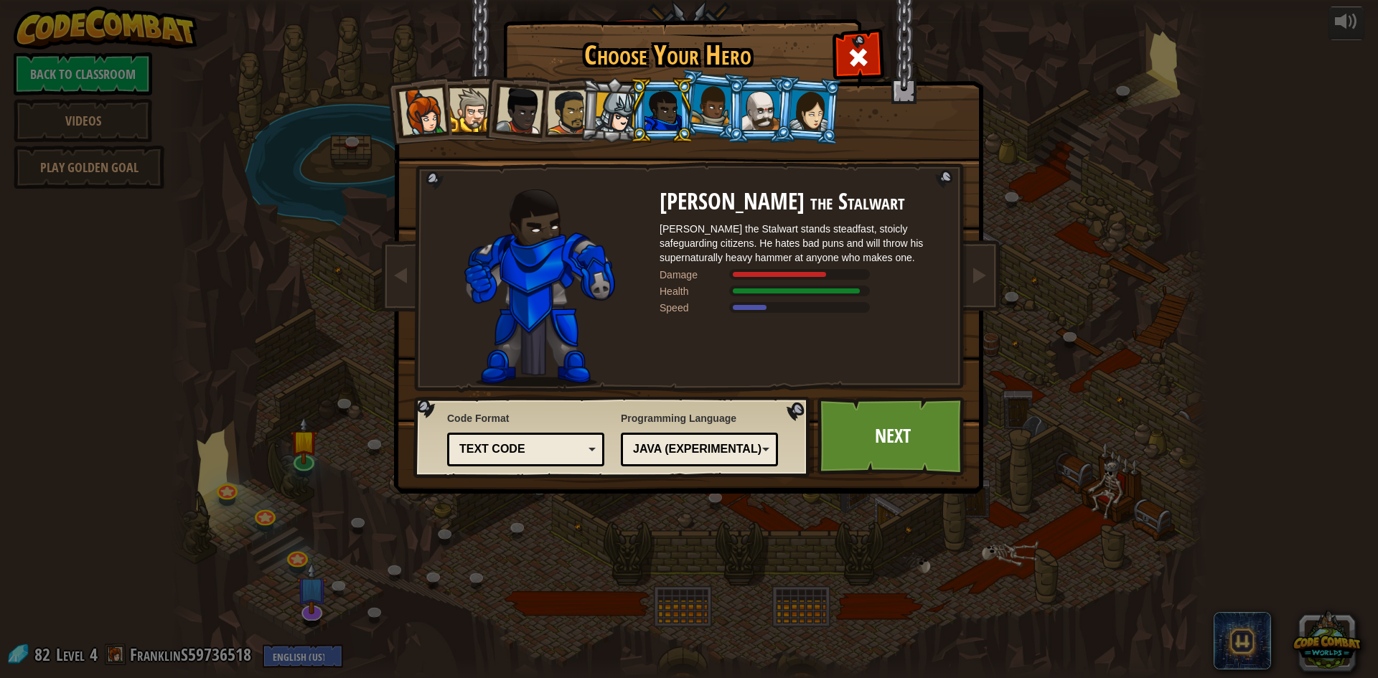
click at [667, 116] on div at bounding box center [663, 110] width 37 height 39
click at [687, 116] on li at bounding box center [662, 110] width 65 height 65
click at [694, 116] on div at bounding box center [711, 105] width 41 height 42
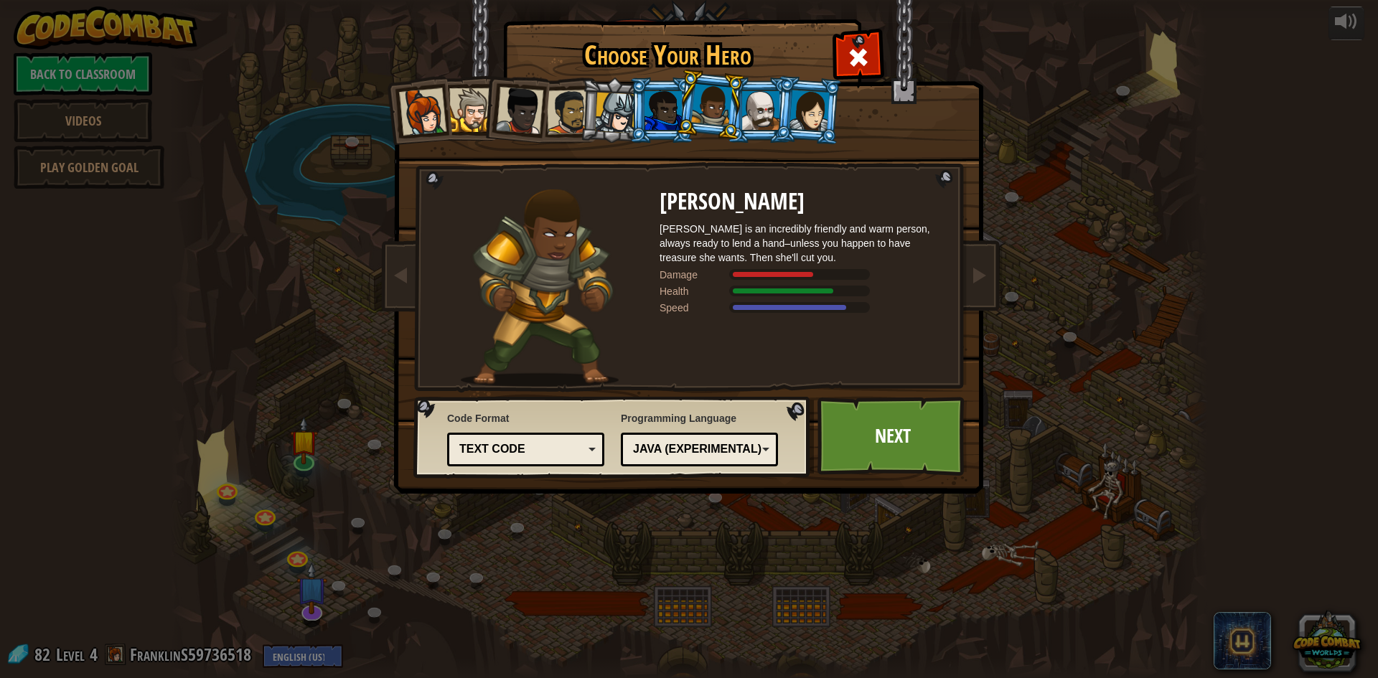
click at [712, 111] on div at bounding box center [711, 105] width 41 height 42
click at [722, 106] on div at bounding box center [711, 105] width 41 height 42
click at [772, 93] on div at bounding box center [760, 110] width 37 height 39
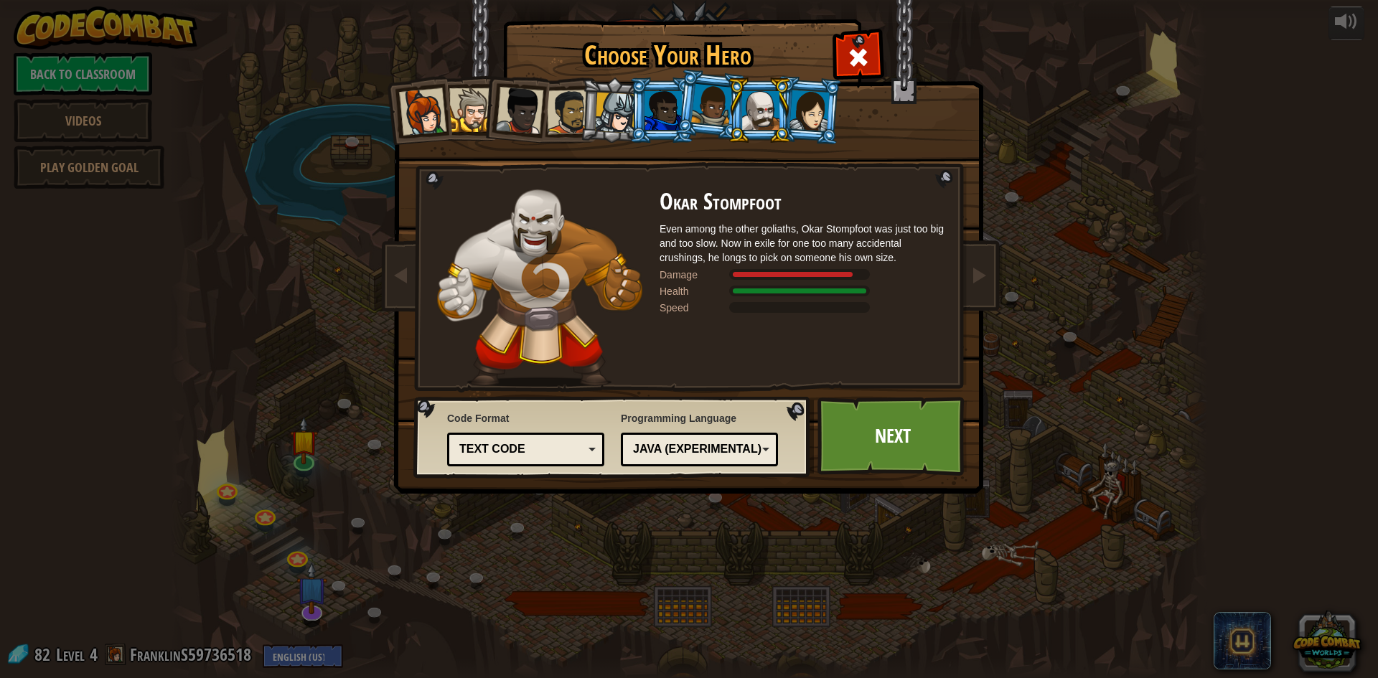
click at [795, 88] on li at bounding box center [808, 110] width 69 height 70
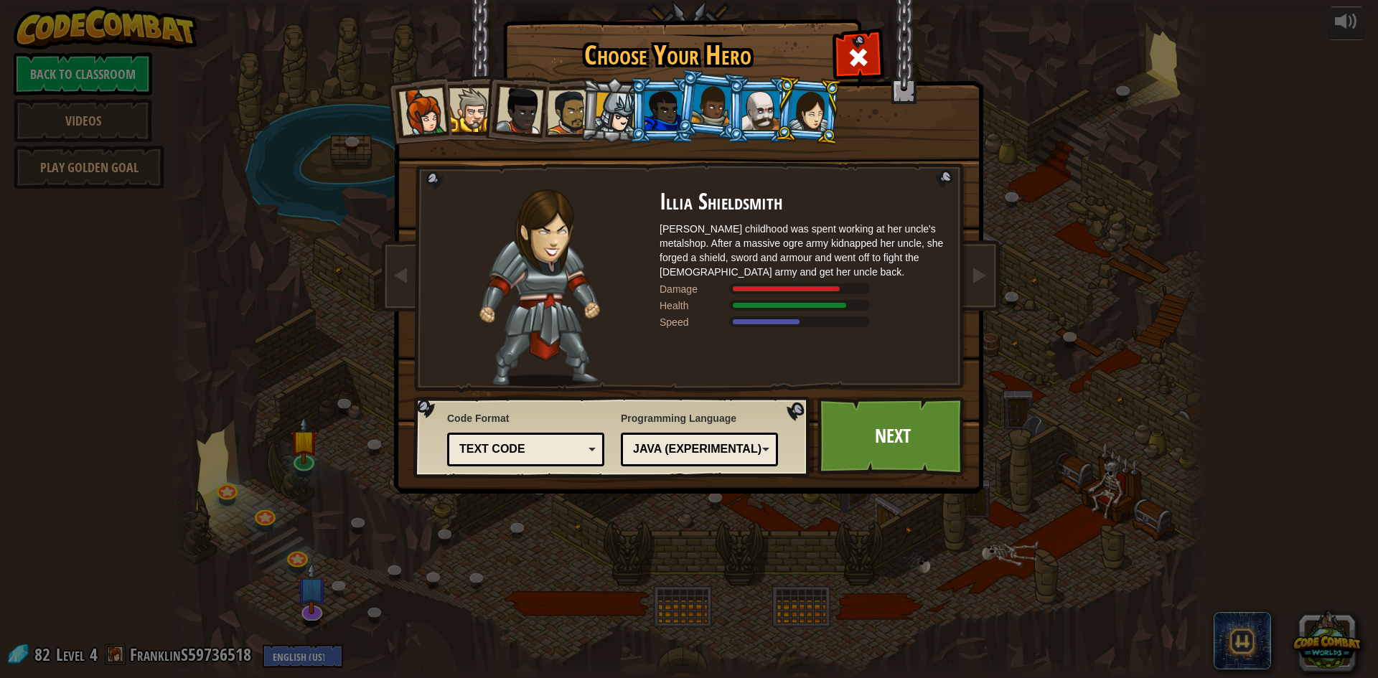
click at [757, 88] on li at bounding box center [759, 110] width 65 height 65
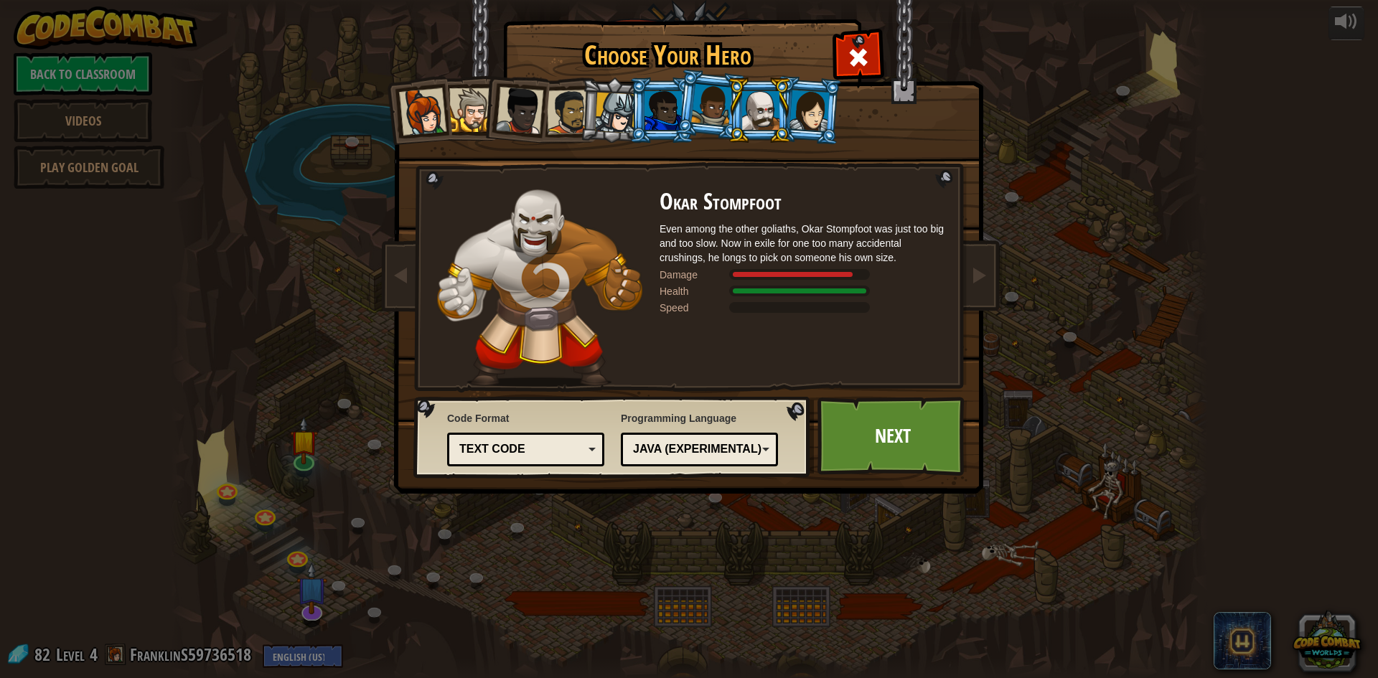
click at [775, 86] on li at bounding box center [759, 110] width 65 height 65
click at [795, 93] on div at bounding box center [810, 110] width 40 height 41
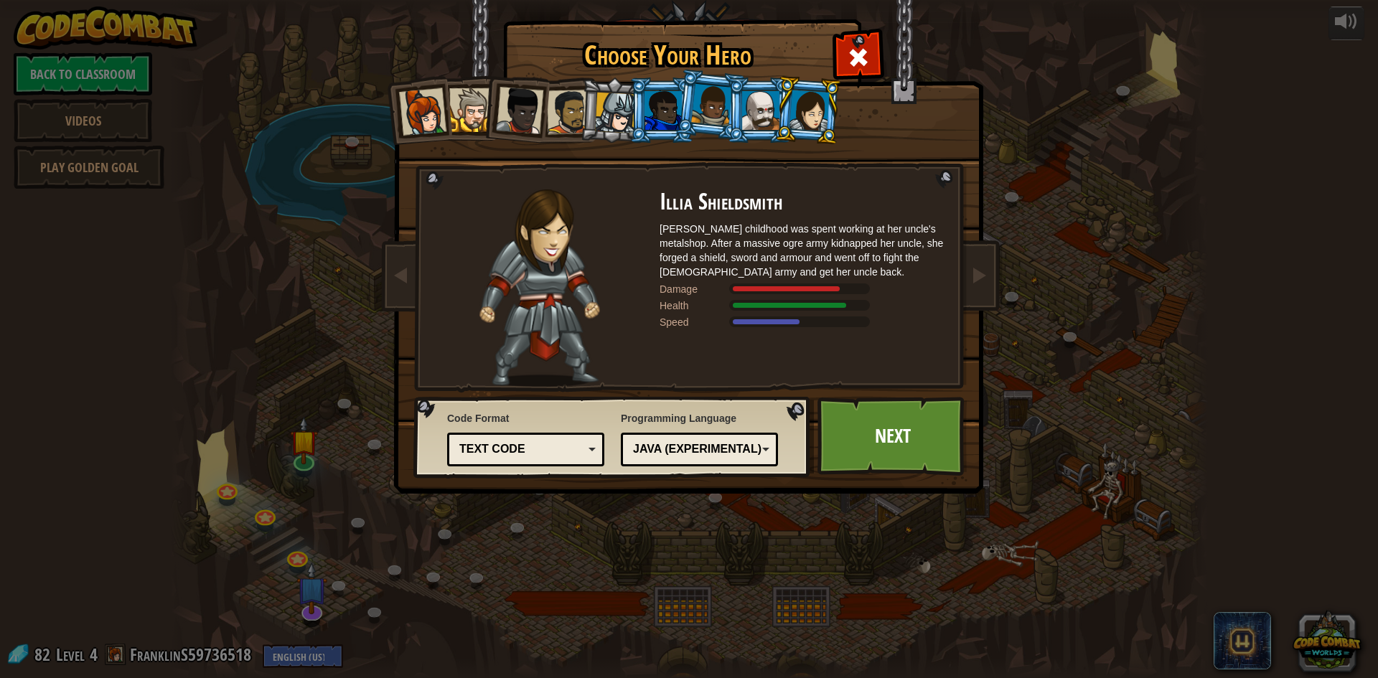
click at [795, 93] on div at bounding box center [810, 110] width 40 height 41
click at [780, 98] on li at bounding box center [808, 110] width 69 height 70
click at [770, 98] on div at bounding box center [760, 110] width 37 height 39
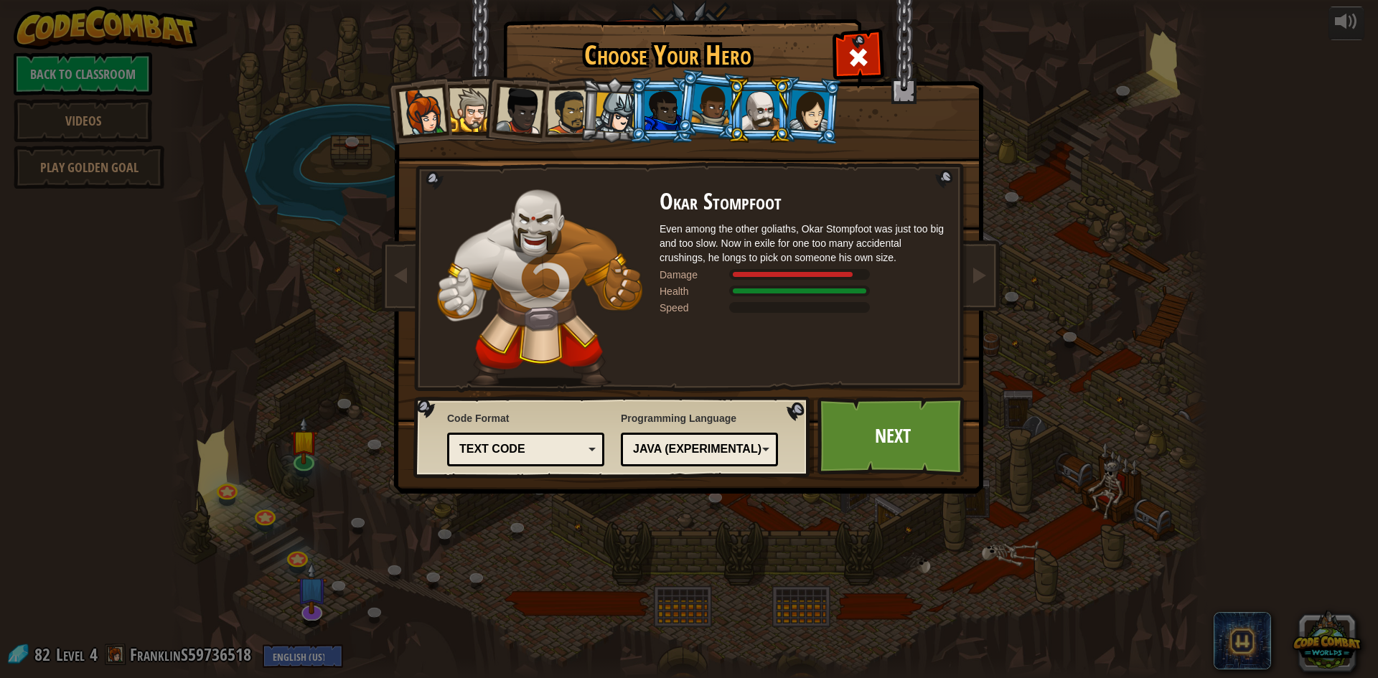
click at [820, 100] on div at bounding box center [810, 110] width 40 height 41
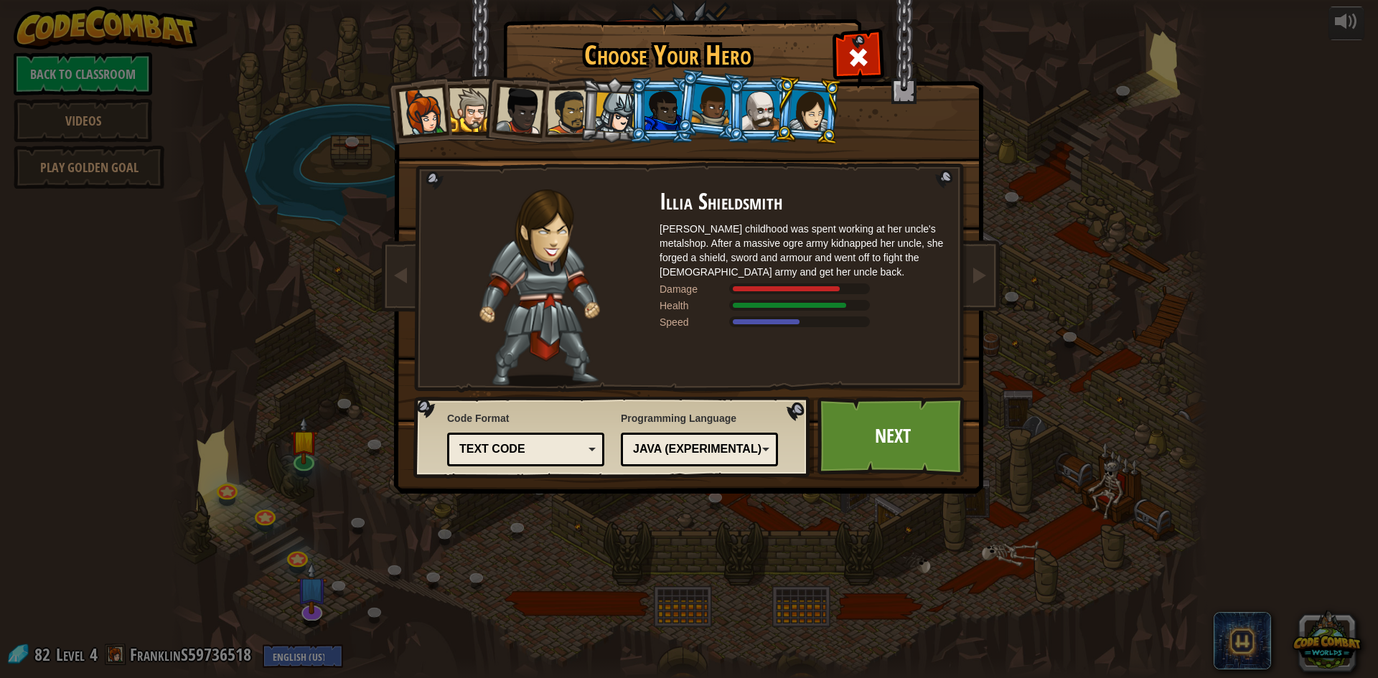
click at [745, 106] on div at bounding box center [760, 110] width 37 height 39
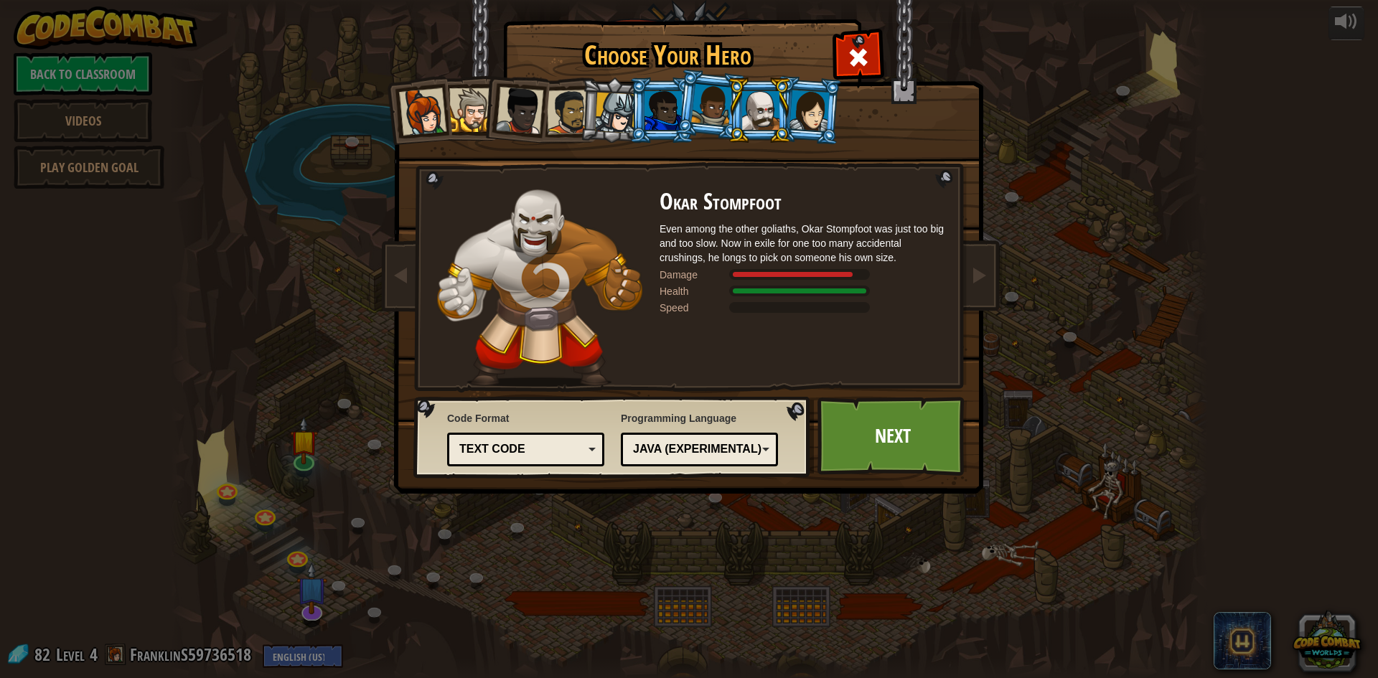
click at [782, 113] on li at bounding box center [759, 110] width 65 height 65
click at [810, 118] on div at bounding box center [810, 110] width 40 height 41
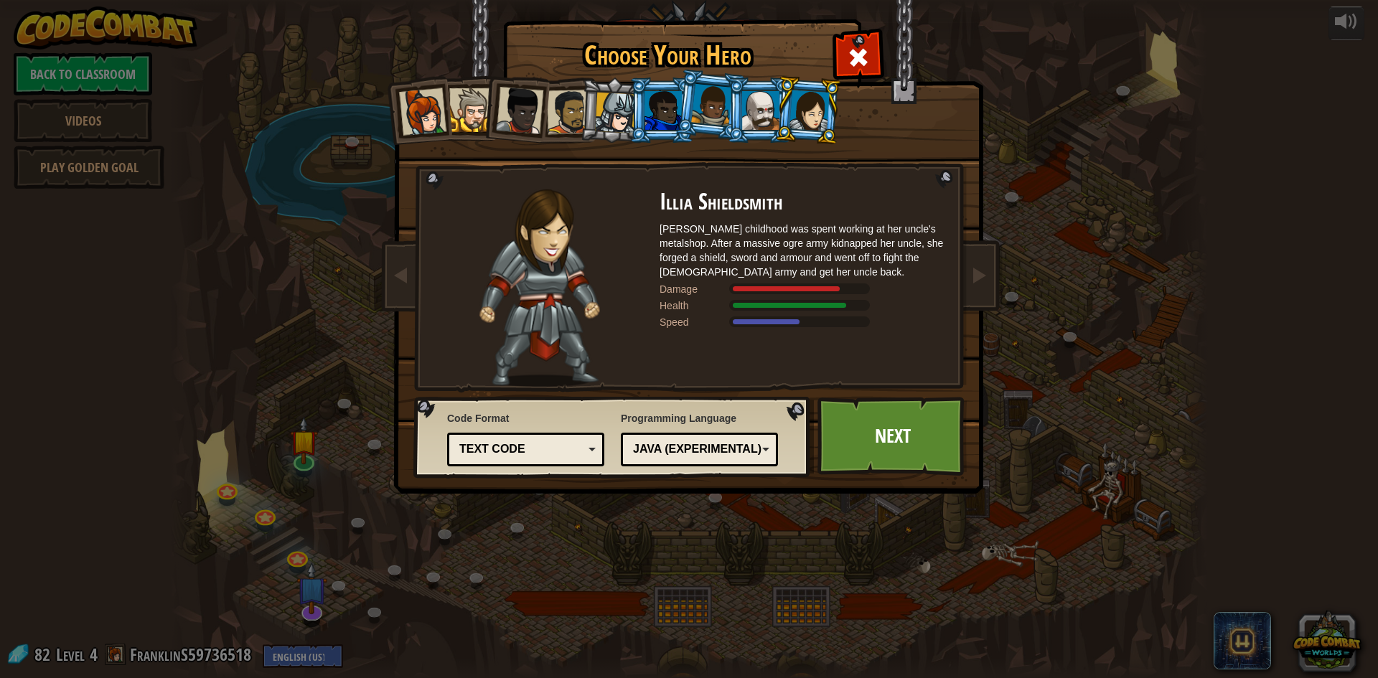
click at [767, 121] on div at bounding box center [760, 110] width 37 height 39
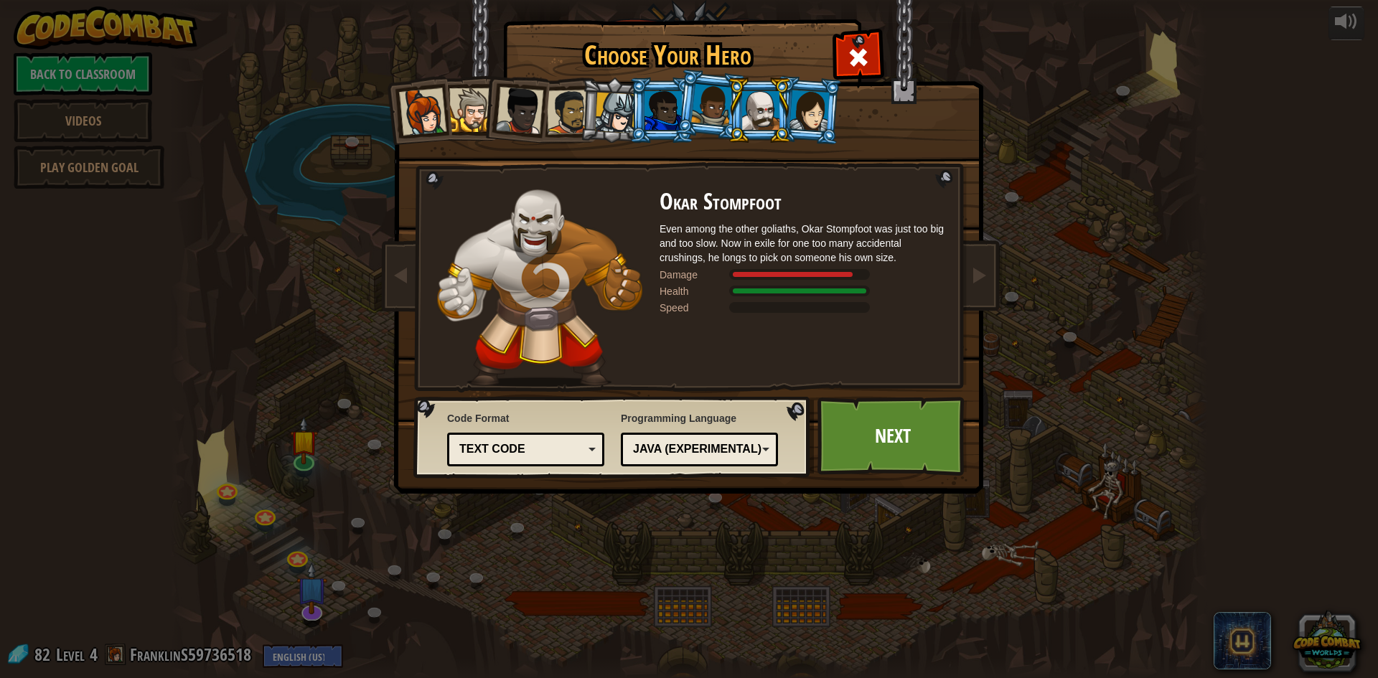
click at [808, 126] on div at bounding box center [810, 110] width 40 height 41
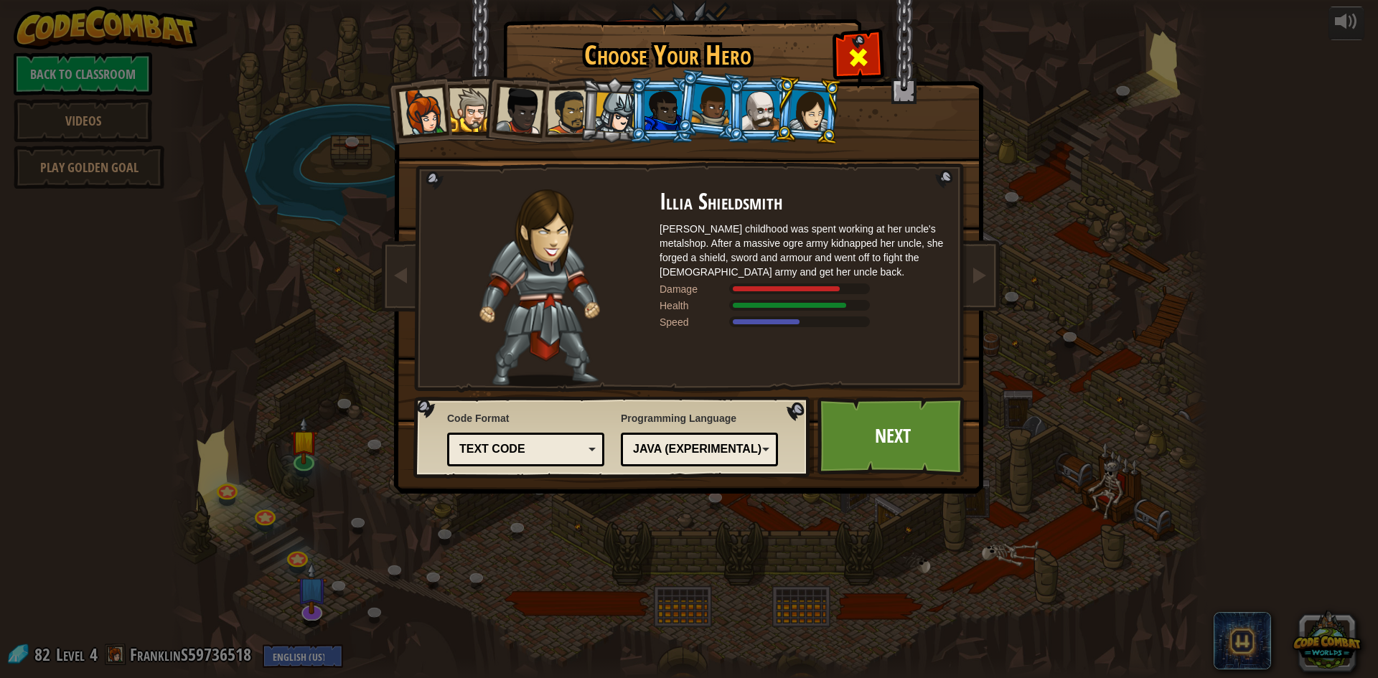
click at [863, 48] on span at bounding box center [858, 57] width 23 height 23
